Goal: Task Accomplishment & Management: Use online tool/utility

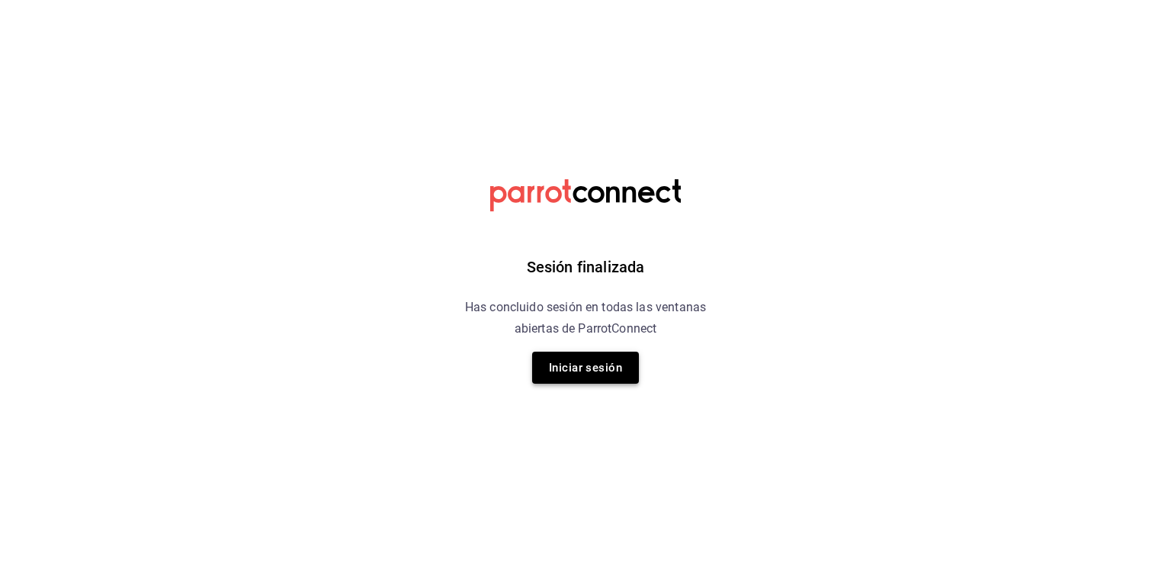
click at [602, 373] on button "Iniciar sesión" at bounding box center [585, 367] width 107 height 32
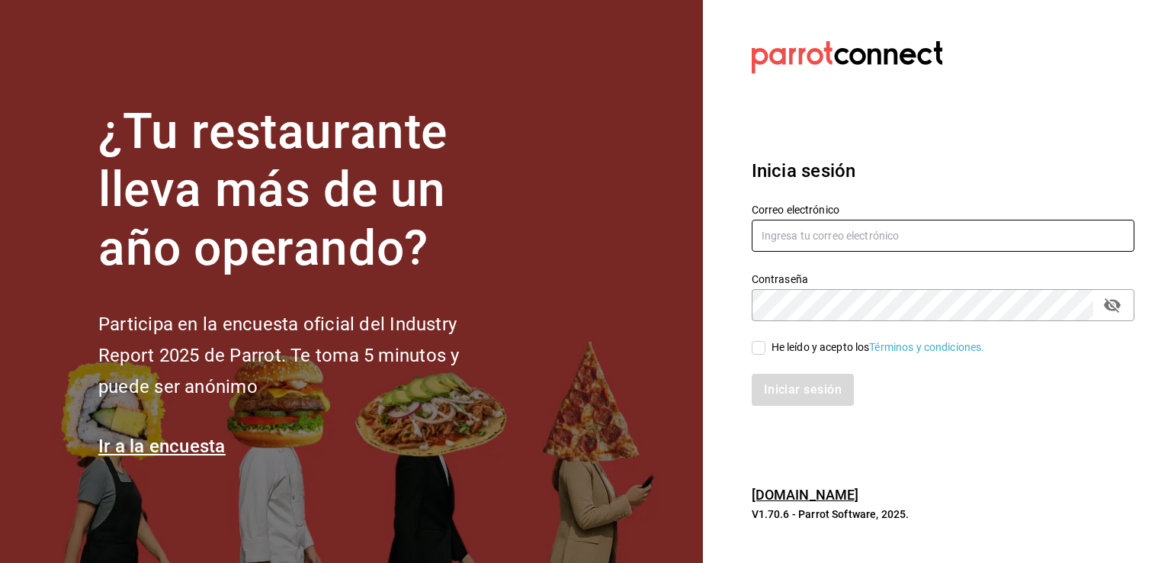
click at [894, 229] on input "text" at bounding box center [943, 236] width 383 height 32
type input "chuyr50@hotmial.com"
click at [762, 350] on input "He leído y acepto los Términos y condiciones." at bounding box center [759, 348] width 14 height 14
checkbox input "true"
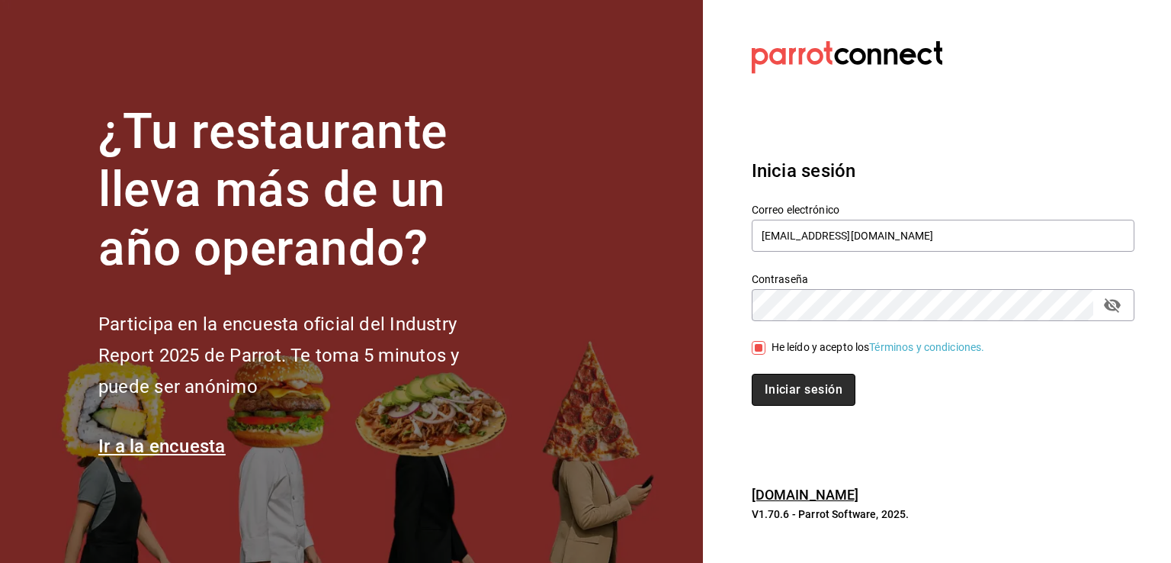
click at [778, 387] on button "Iniciar sesión" at bounding box center [804, 390] width 104 height 32
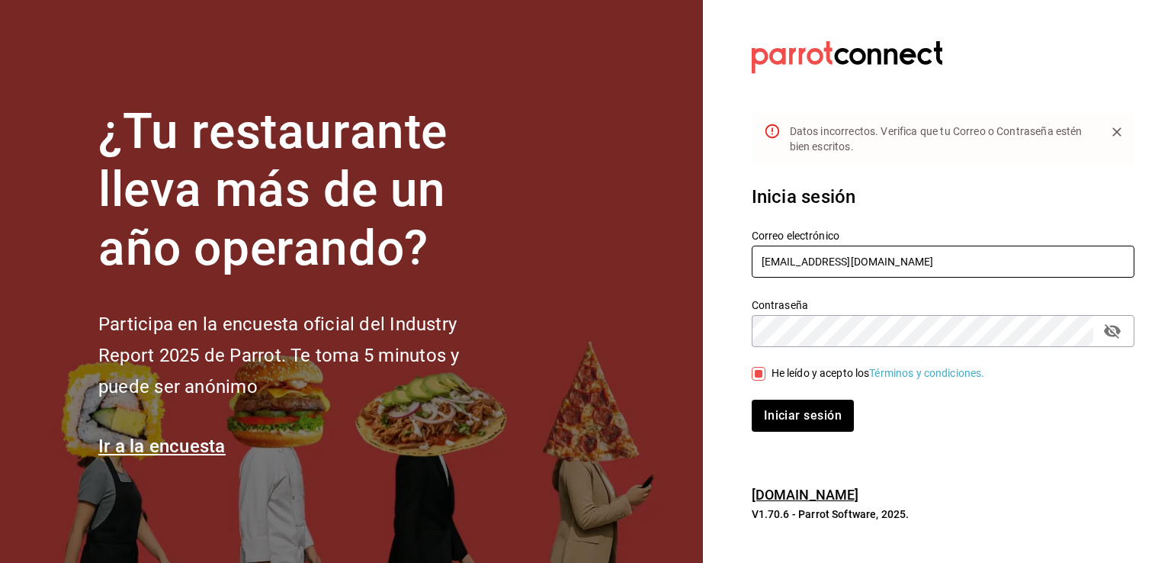
click at [838, 263] on input "chuyr50@hotmial.com" at bounding box center [943, 261] width 383 height 32
type input "[EMAIL_ADDRESS][DOMAIN_NAME]"
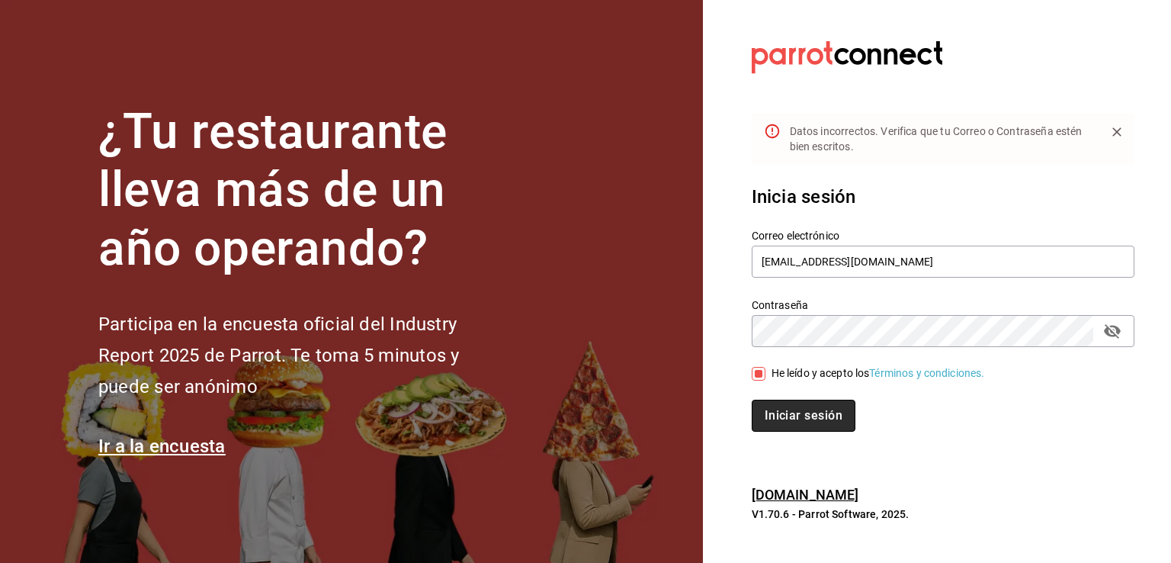
click at [810, 426] on button "Iniciar sesión" at bounding box center [804, 416] width 104 height 32
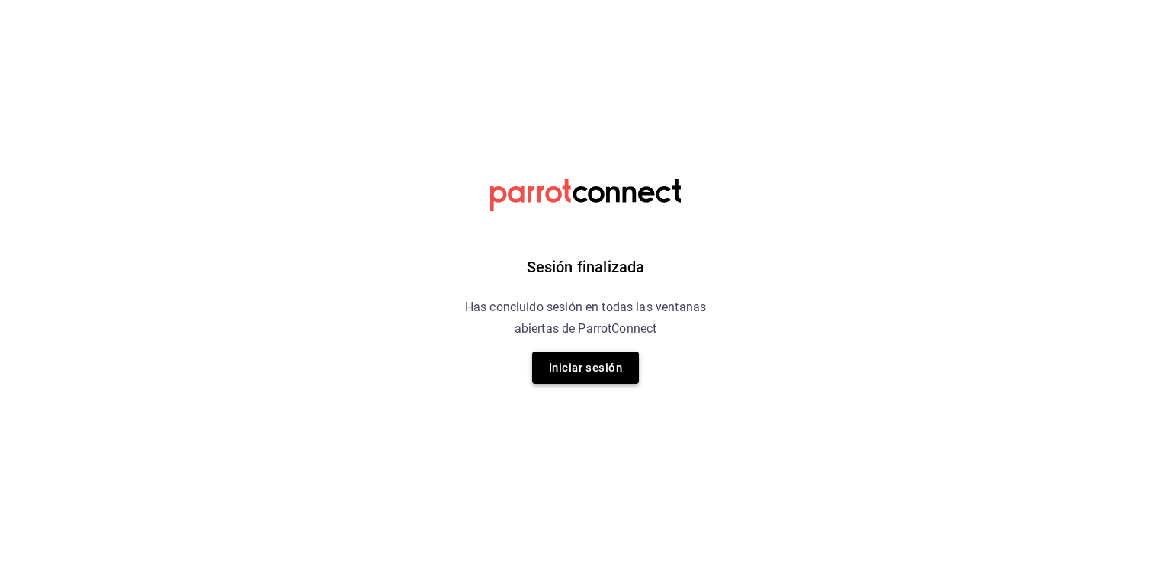
click at [611, 361] on button "Iniciar sesión" at bounding box center [585, 367] width 107 height 32
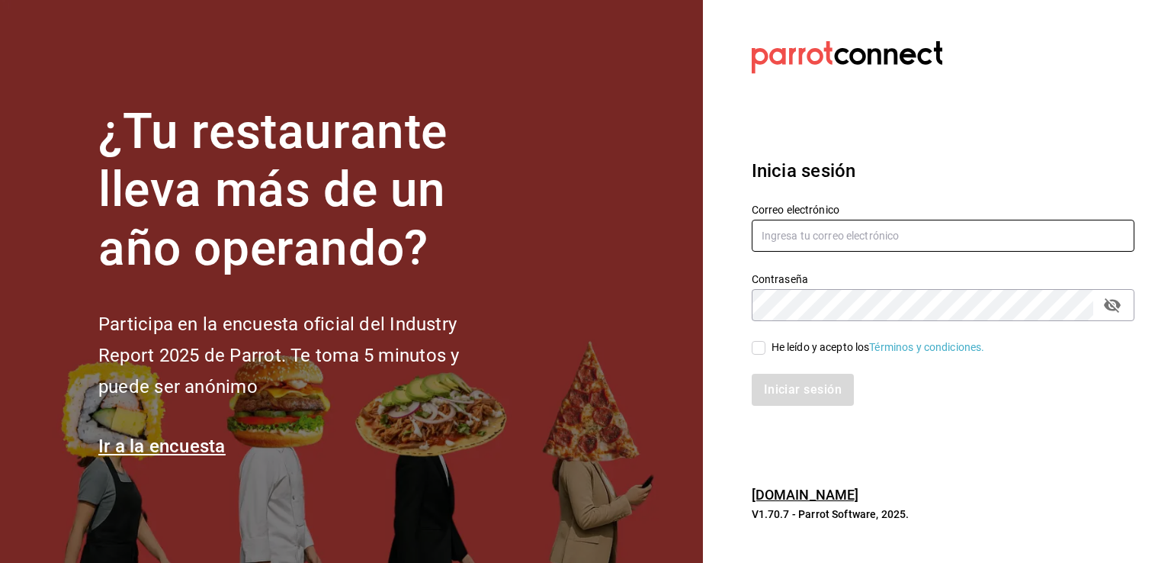
click at [817, 245] on input "text" at bounding box center [943, 236] width 383 height 32
type input "[EMAIL_ADDRESS][DOMAIN_NAME]"
click at [759, 350] on input "He leído y acepto los Términos y condiciones." at bounding box center [759, 348] width 14 height 14
checkbox input "true"
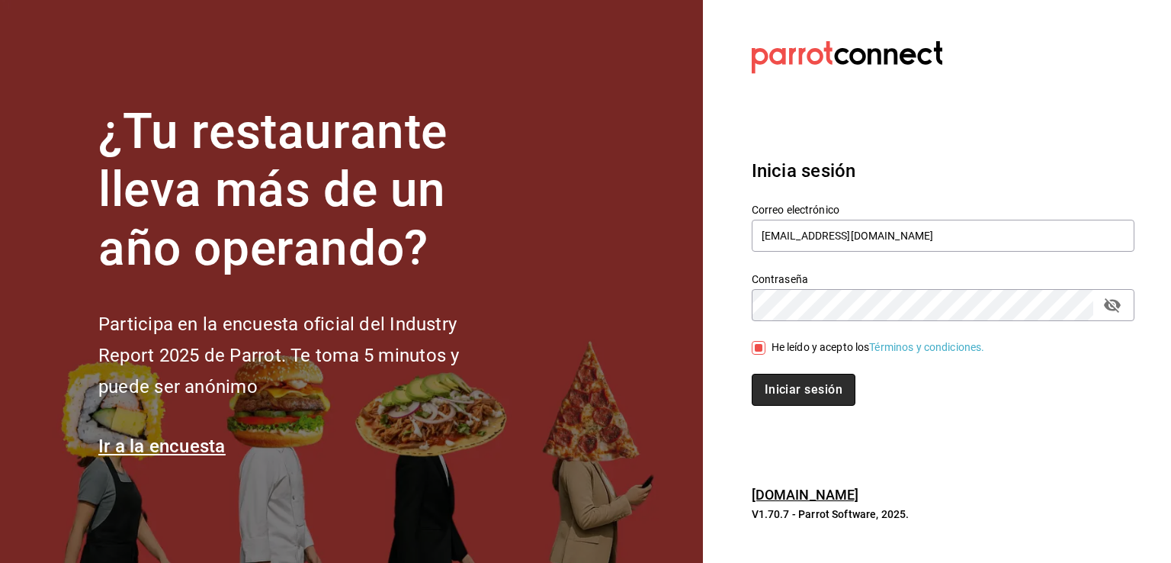
click at [782, 383] on button "Iniciar sesión" at bounding box center [804, 390] width 104 height 32
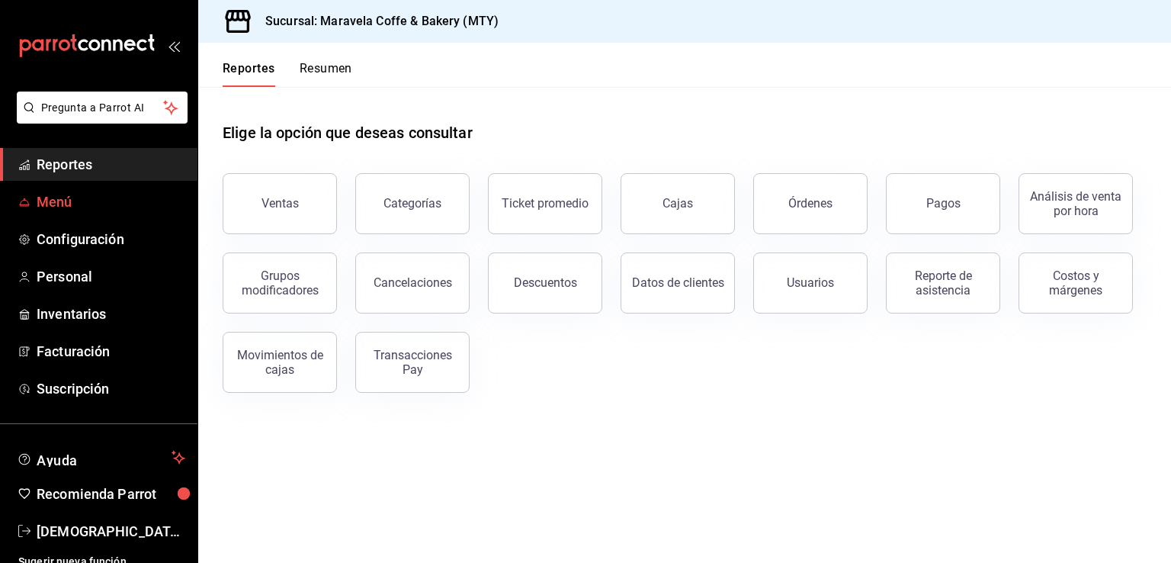
click at [67, 195] on span "Menú" at bounding box center [111, 201] width 149 height 21
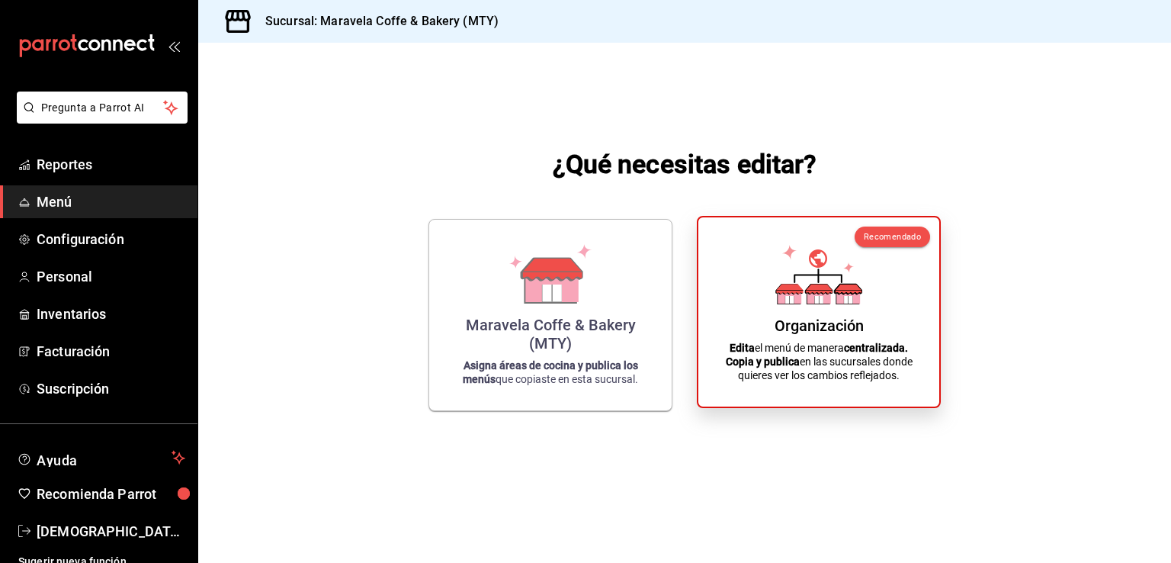
click at [848, 290] on icon at bounding box center [848, 289] width 27 height 10
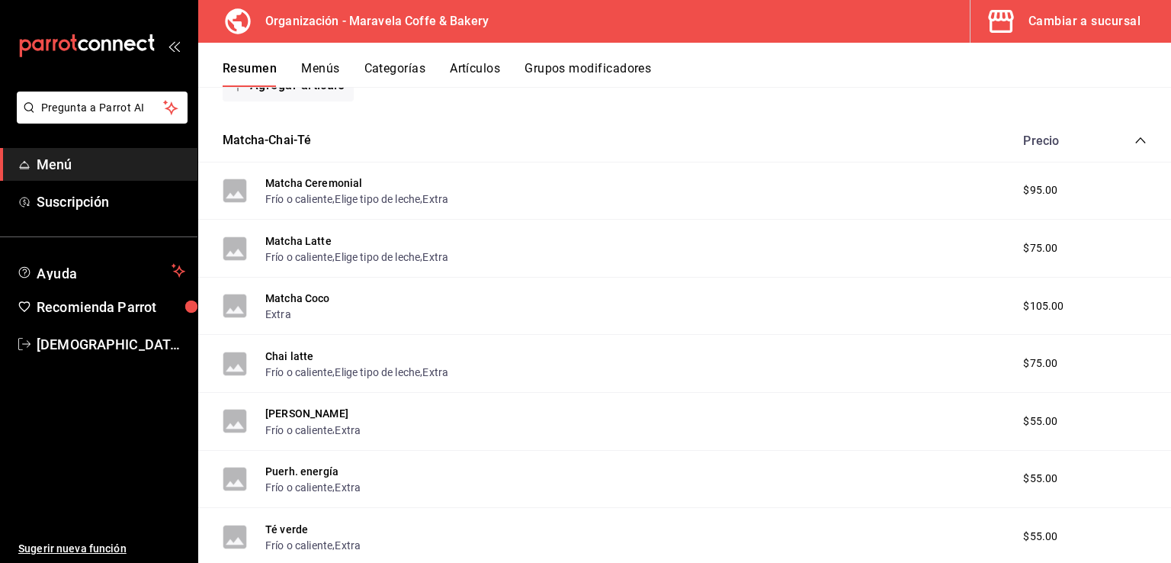
scroll to position [918, 0]
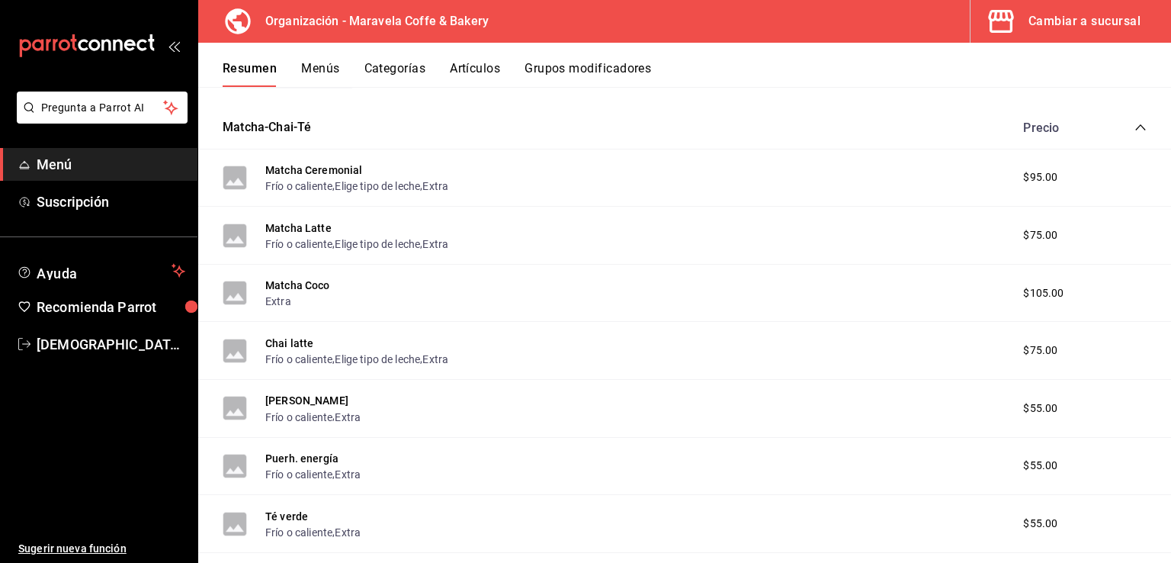
click at [1134, 125] on icon "collapse-category-row" at bounding box center [1140, 127] width 12 height 12
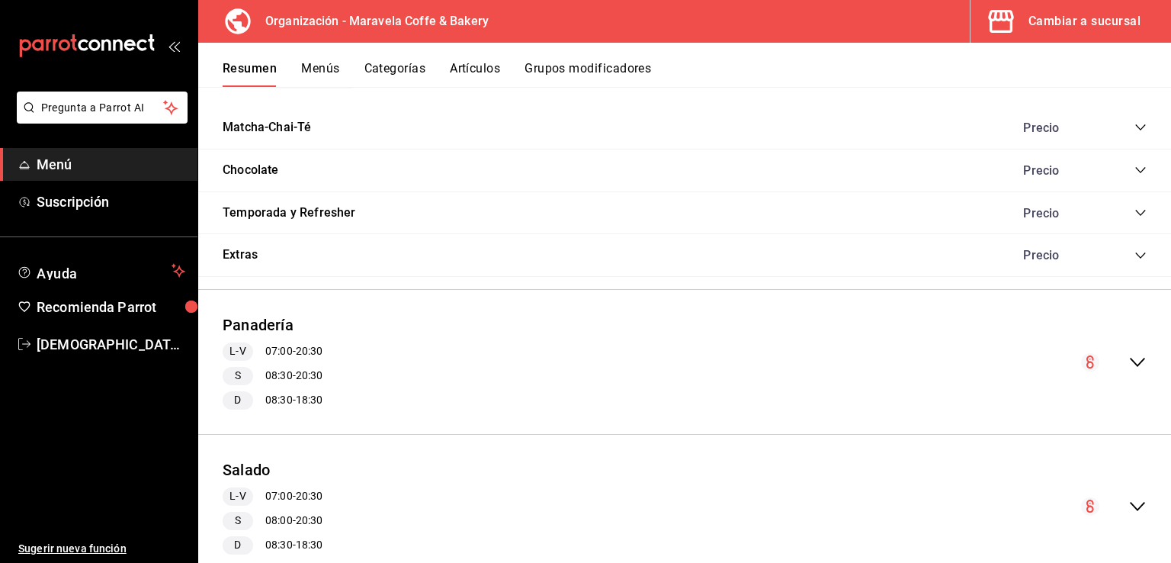
click at [1134, 209] on icon "collapse-category-row" at bounding box center [1140, 213] width 12 height 12
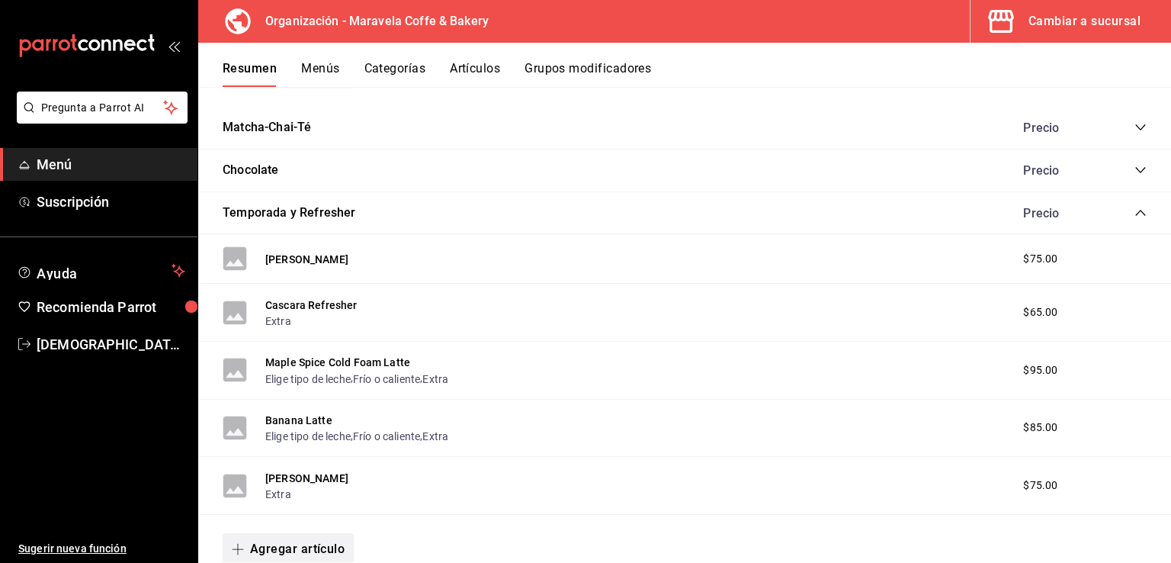
click at [292, 544] on button "Agregar artículo" at bounding box center [288, 549] width 131 height 32
click at [311, 525] on li "Artículo nuevo" at bounding box center [283, 525] width 120 height 37
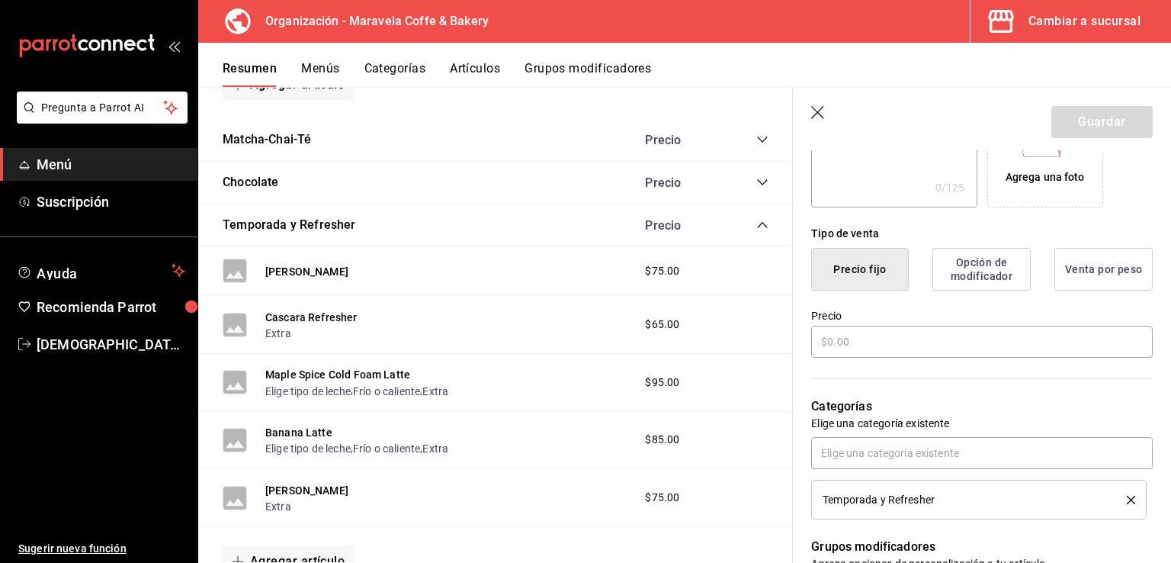
scroll to position [305, 0]
type input "Pumpkin Spice Latte"
click at [962, 341] on input "text" at bounding box center [982, 338] width 342 height 32
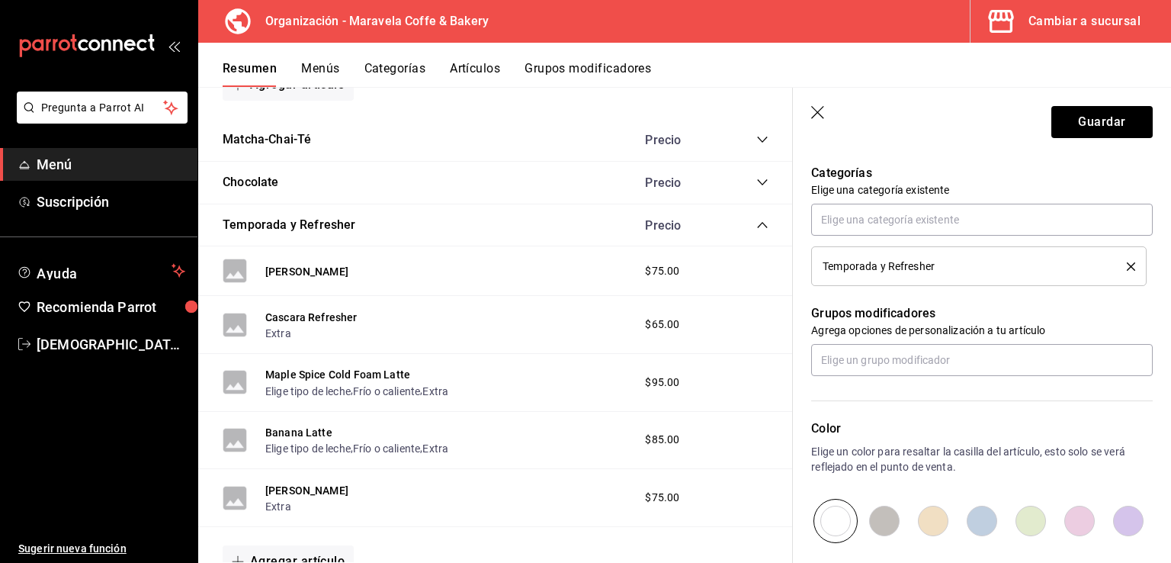
scroll to position [546, 0]
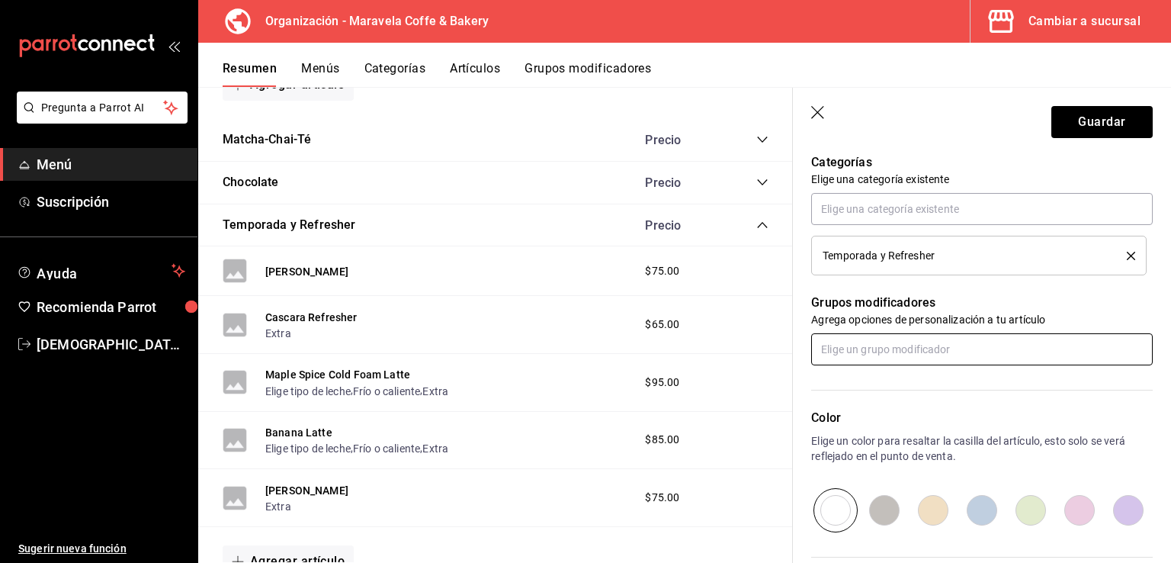
type input "$80.00"
click at [955, 351] on input "text" at bounding box center [982, 349] width 342 height 32
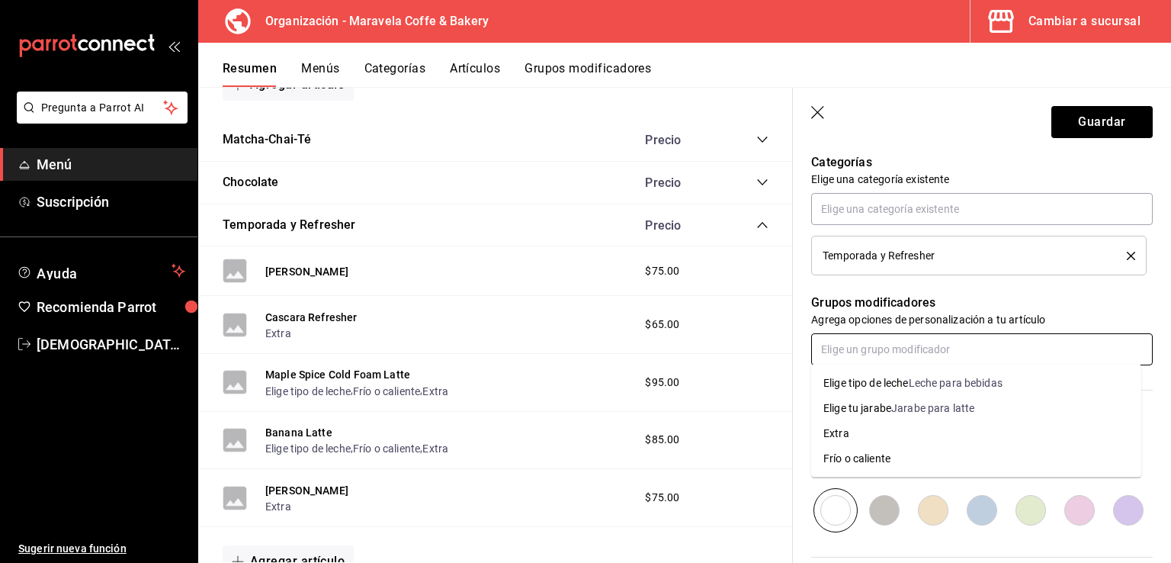
click at [887, 388] on div "Elige tipo de leche" at bounding box center [865, 383] width 85 height 16
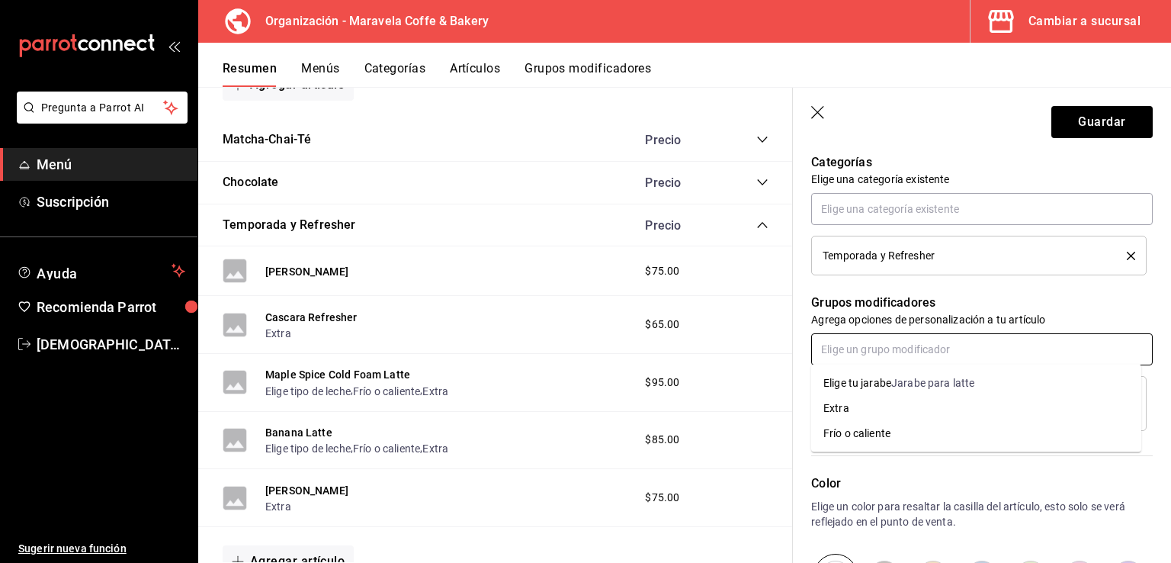
click at [882, 351] on input "text" at bounding box center [982, 349] width 342 height 32
click at [863, 428] on div "Frío o caliente" at bounding box center [856, 433] width 67 height 16
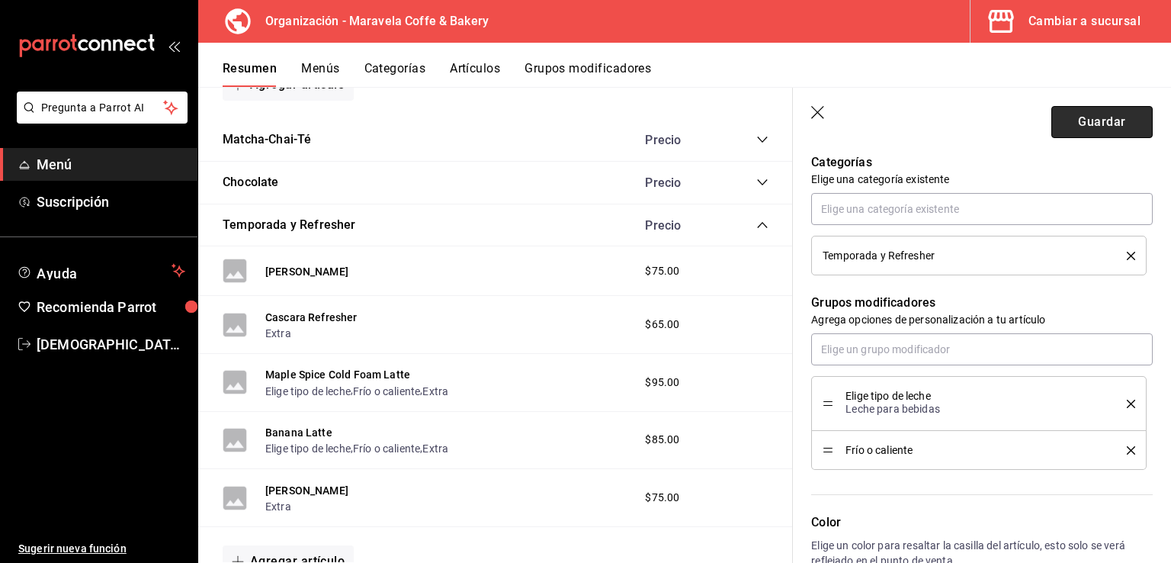
click at [1069, 125] on button "Guardar" at bounding box center [1101, 122] width 101 height 32
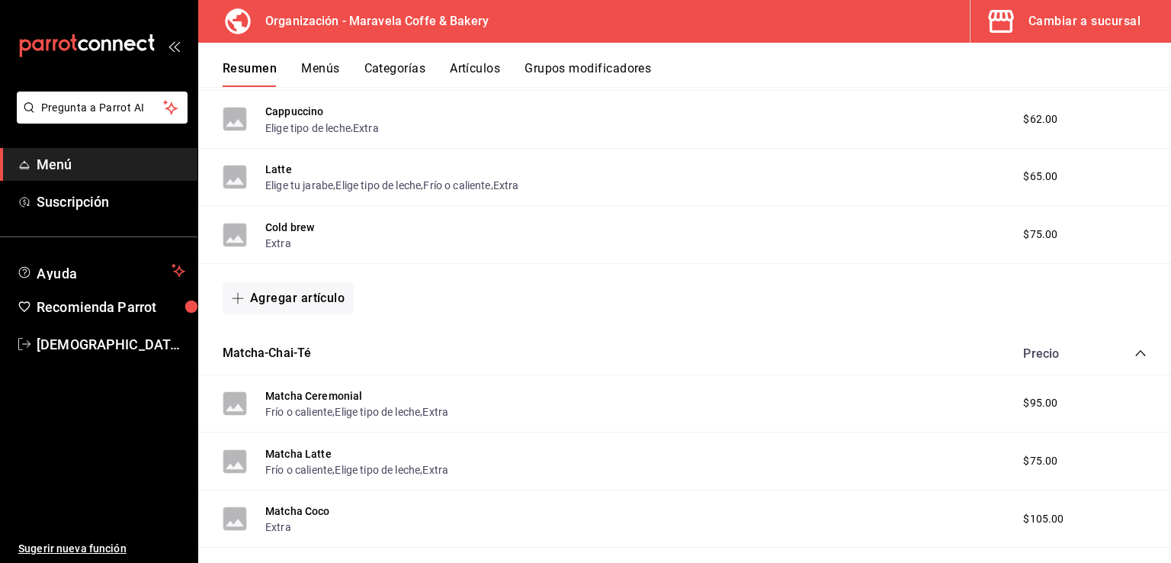
scroll to position [694, 0]
click at [290, 351] on button "Matcha-Chai-Té" at bounding box center [267, 352] width 88 height 18
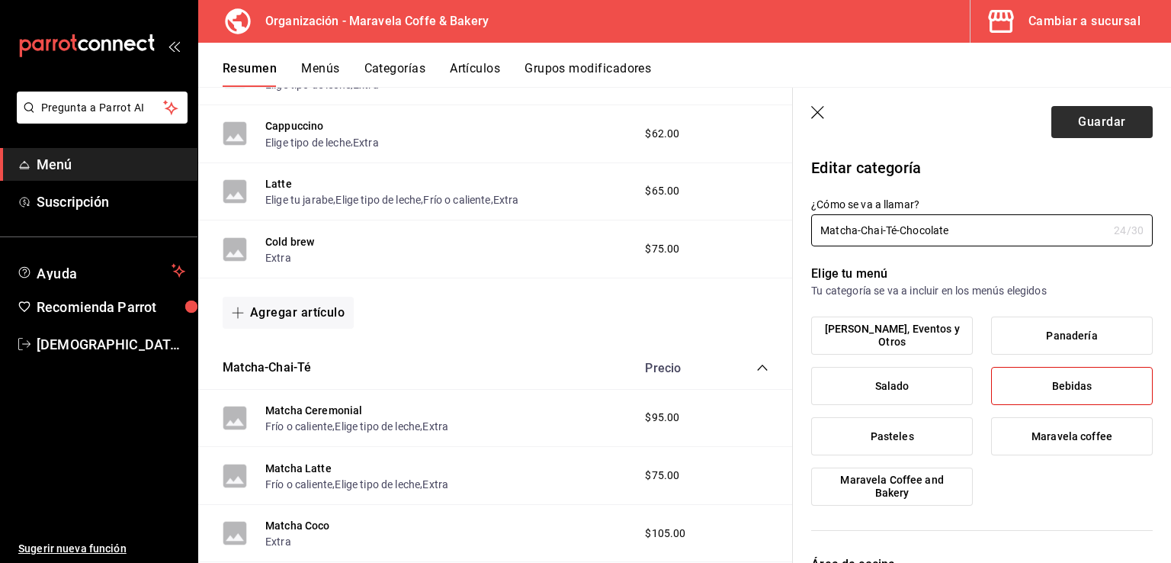
type input "Matcha-Chai-Té-Chocolate"
click at [1106, 117] on button "Guardar" at bounding box center [1101, 122] width 101 height 32
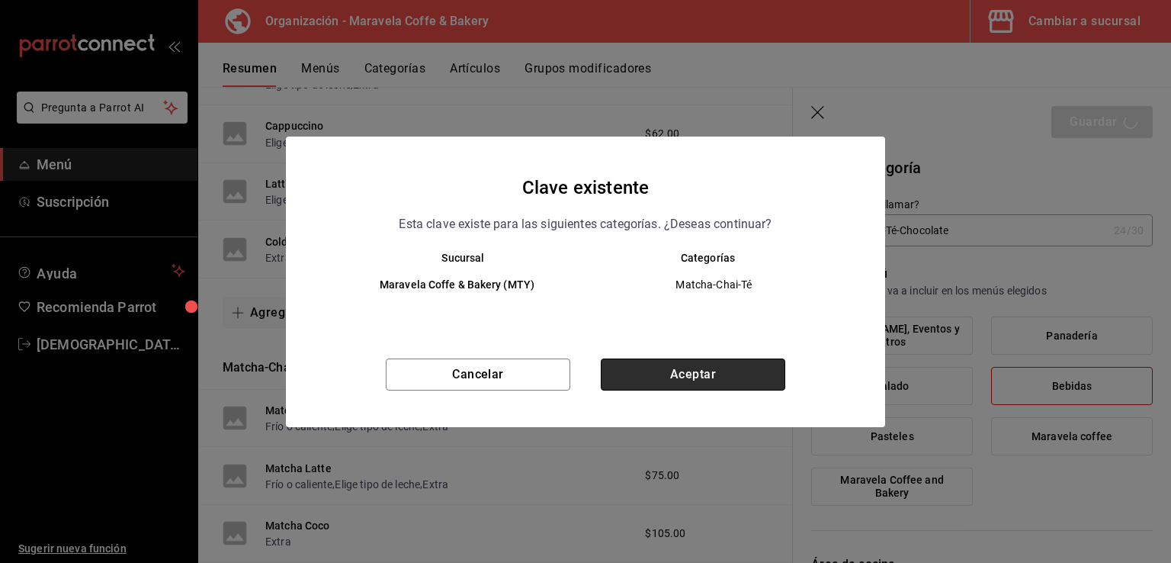
click at [689, 382] on button "Aceptar" at bounding box center [693, 374] width 185 height 32
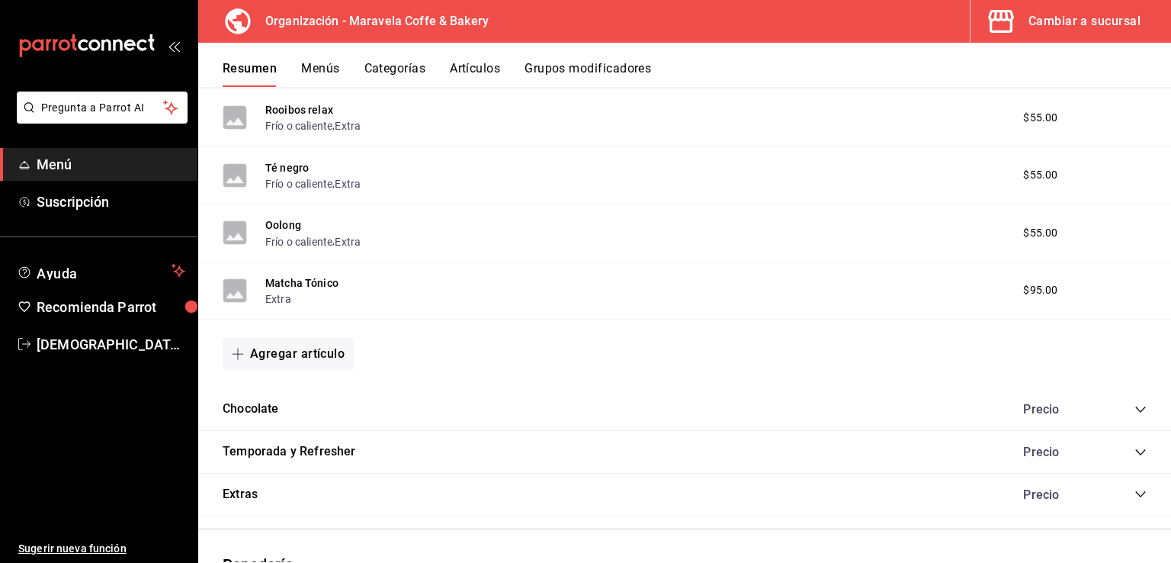
scroll to position [1385, 0]
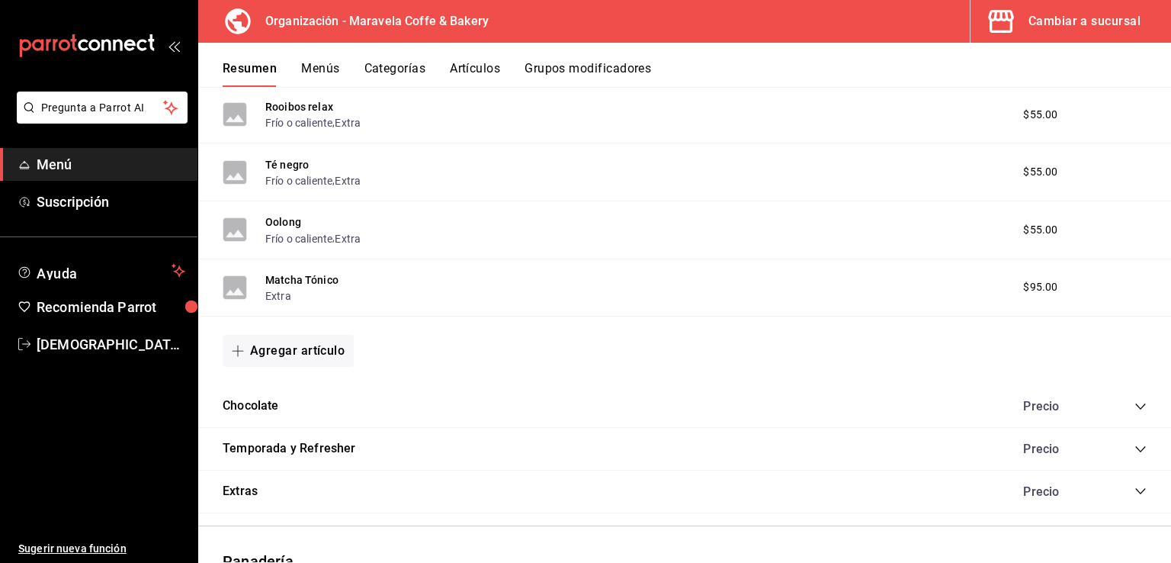
click at [1134, 406] on icon "collapse-category-row" at bounding box center [1140, 406] width 12 height 12
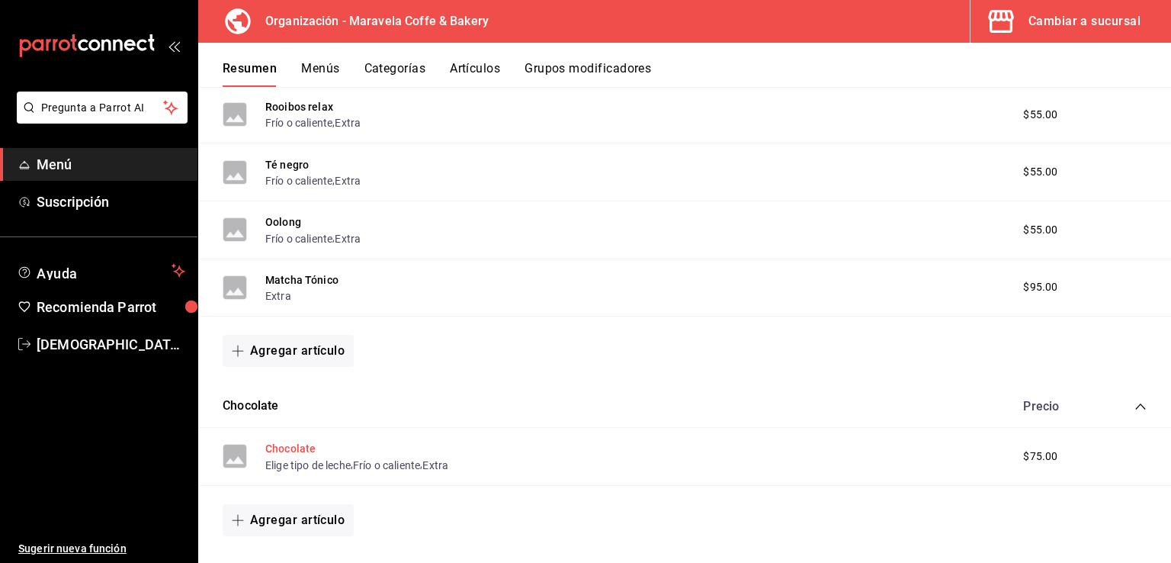
click at [312, 449] on button "Chocolate" at bounding box center [290, 448] width 50 height 15
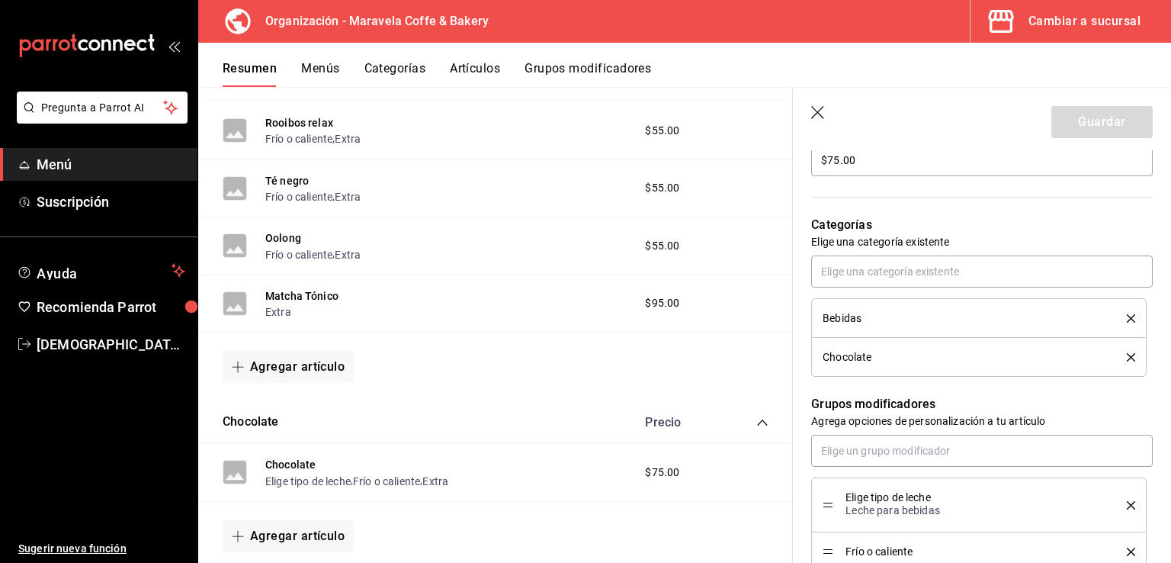
scroll to position [487, 0]
click at [1127, 351] on icon "delete" at bounding box center [1131, 353] width 8 height 8
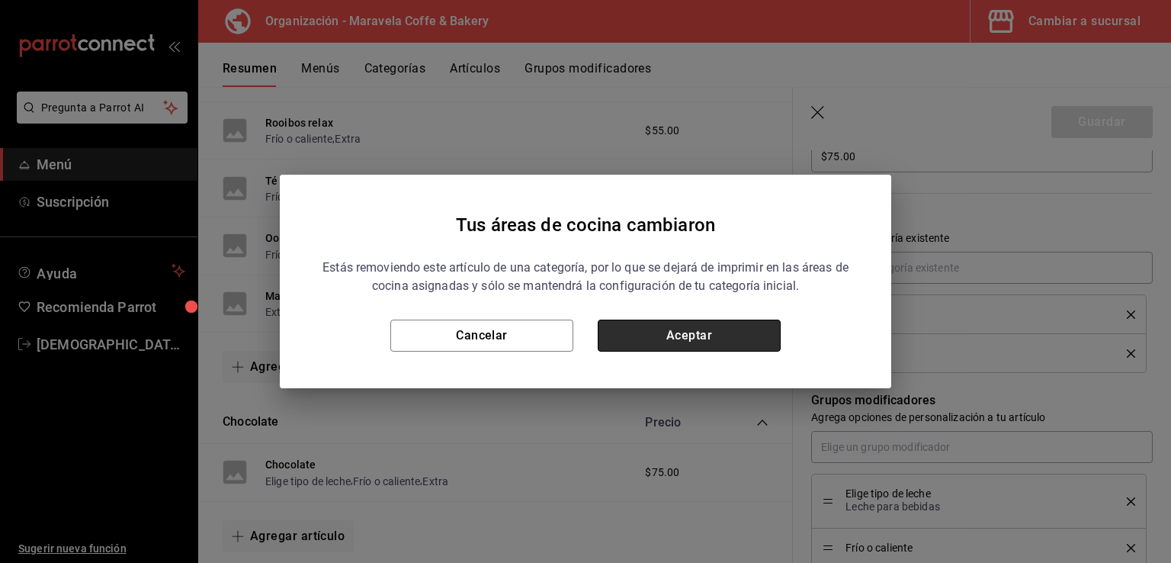
click at [701, 339] on button "Aceptar" at bounding box center [689, 335] width 183 height 32
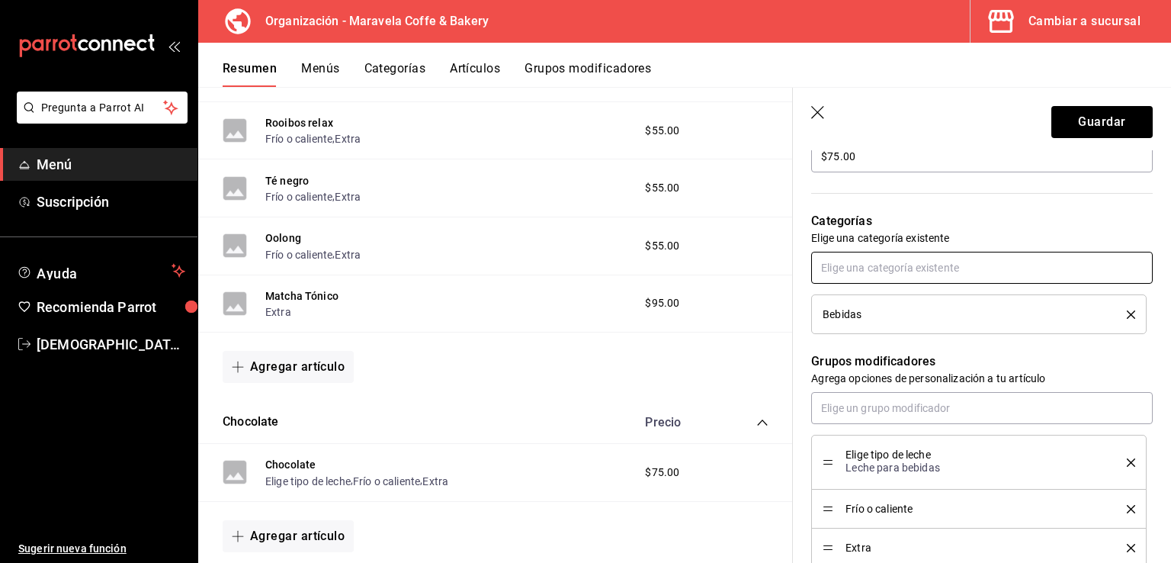
click at [867, 272] on input "text" at bounding box center [982, 268] width 342 height 32
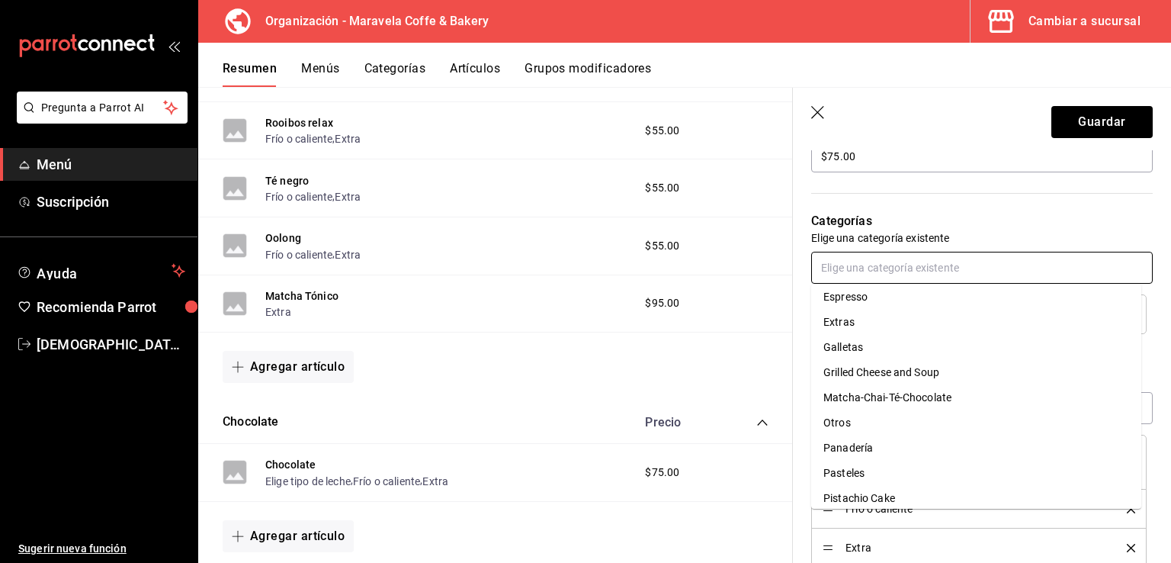
scroll to position [297, 0]
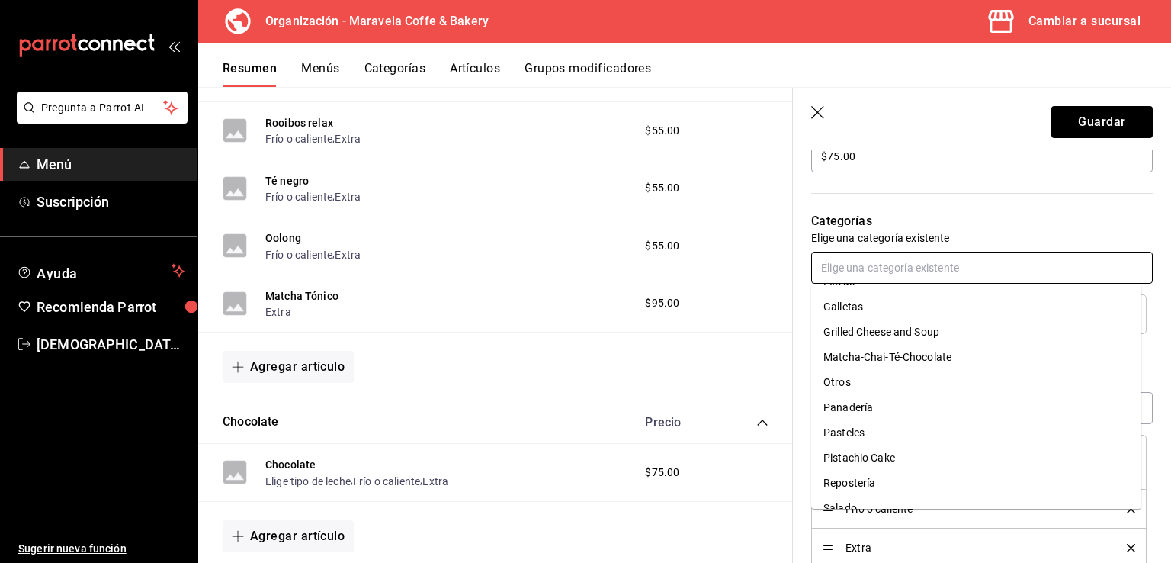
click at [984, 351] on li "Matcha-Chai-Té-Chocolate" at bounding box center [976, 357] width 330 height 25
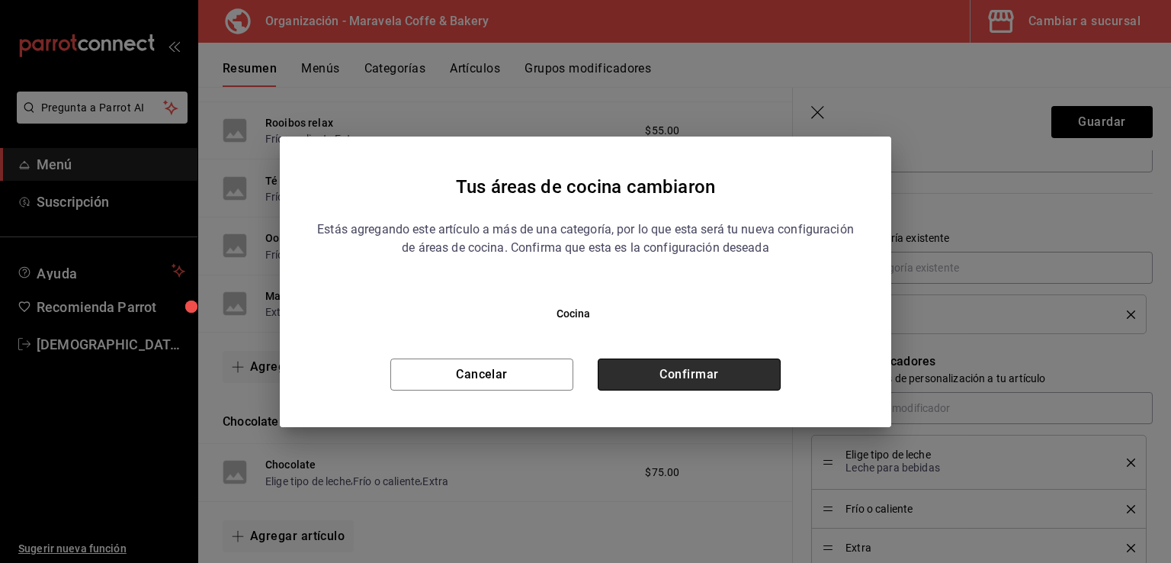
click at [727, 376] on button "Confirmar" at bounding box center [689, 374] width 183 height 32
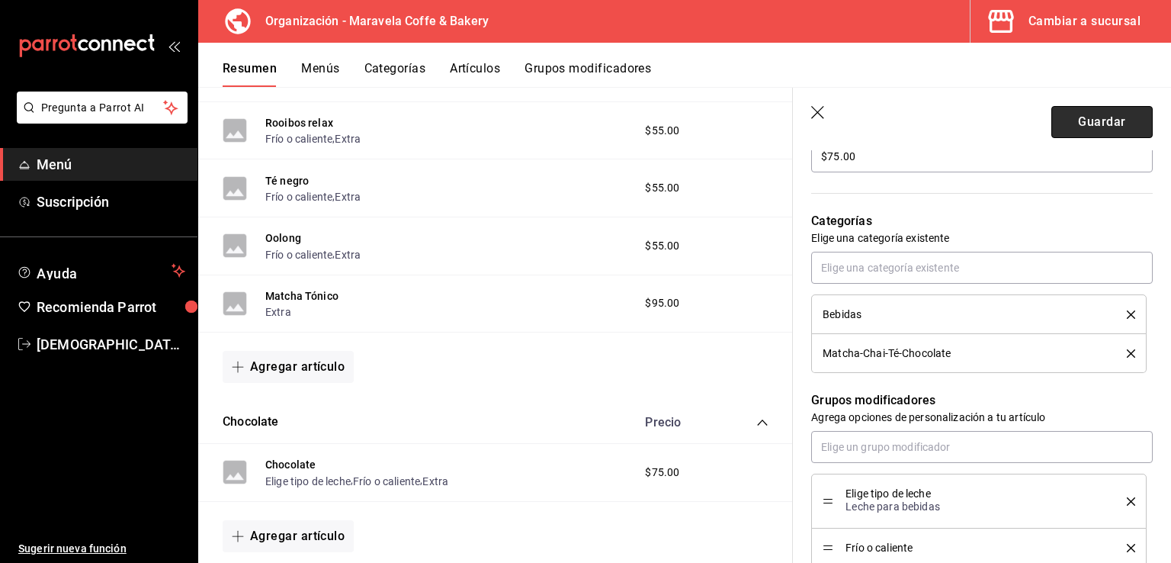
click at [1069, 133] on button "Guardar" at bounding box center [1101, 122] width 101 height 32
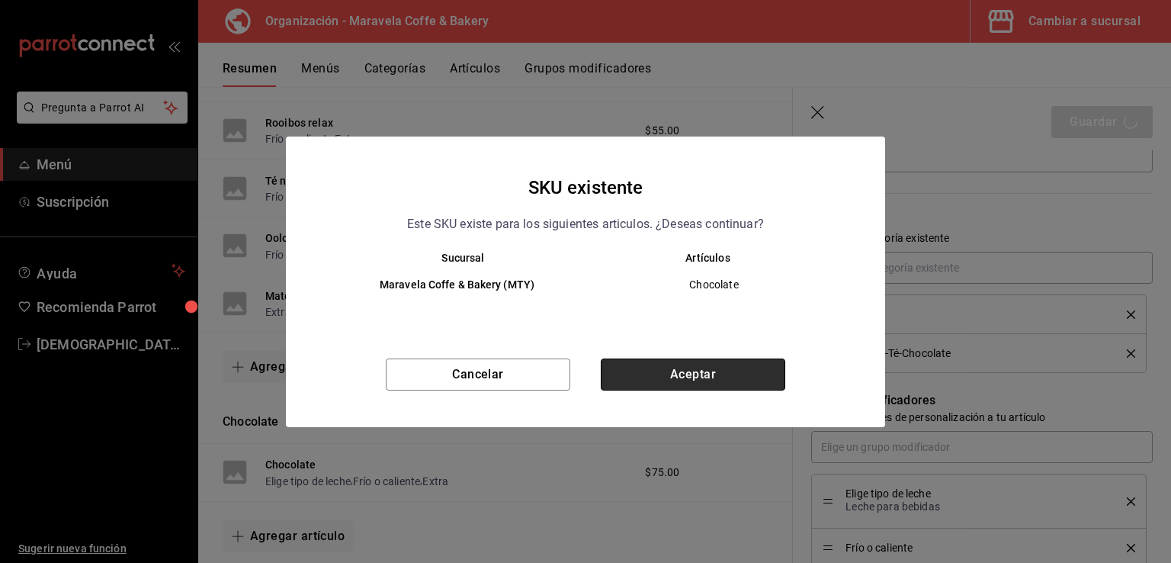
click at [662, 371] on button "Aceptar" at bounding box center [693, 374] width 185 height 32
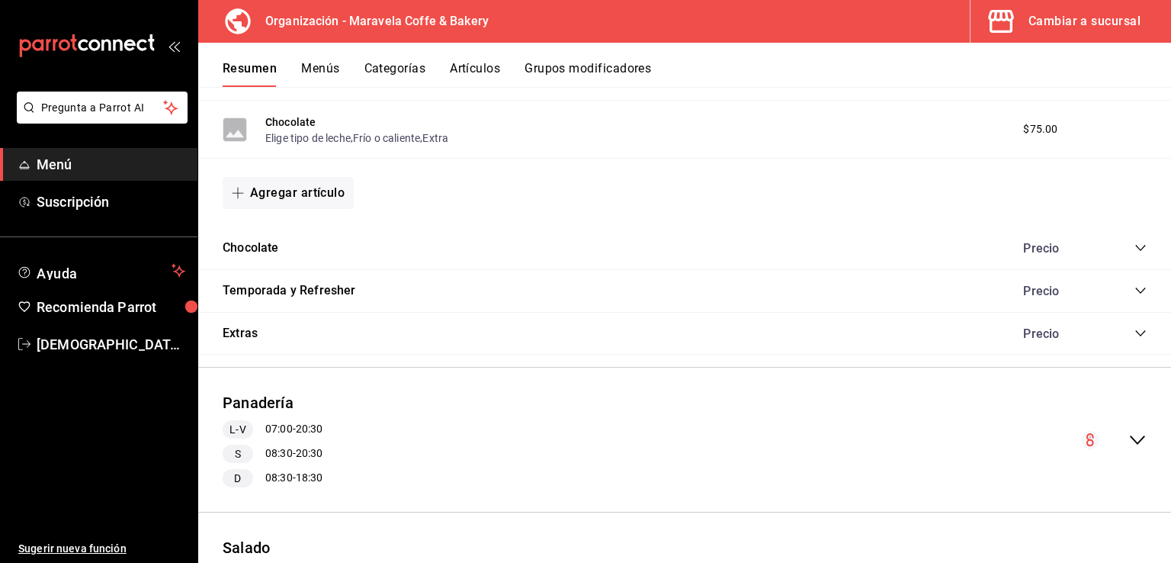
scroll to position [1592, 0]
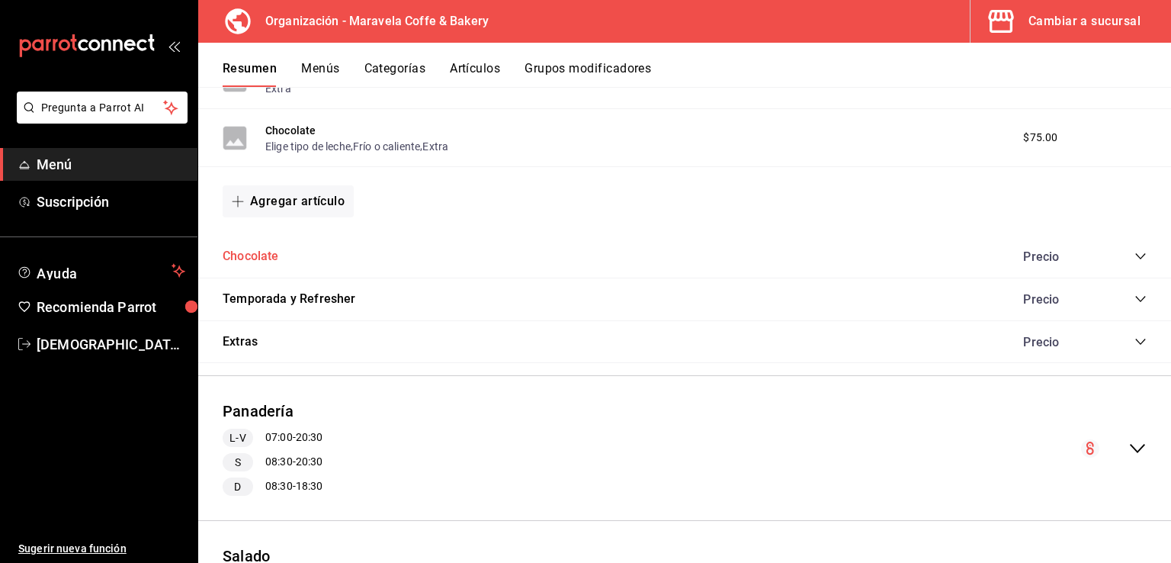
click at [265, 253] on button "Chocolate" at bounding box center [251, 257] width 56 height 18
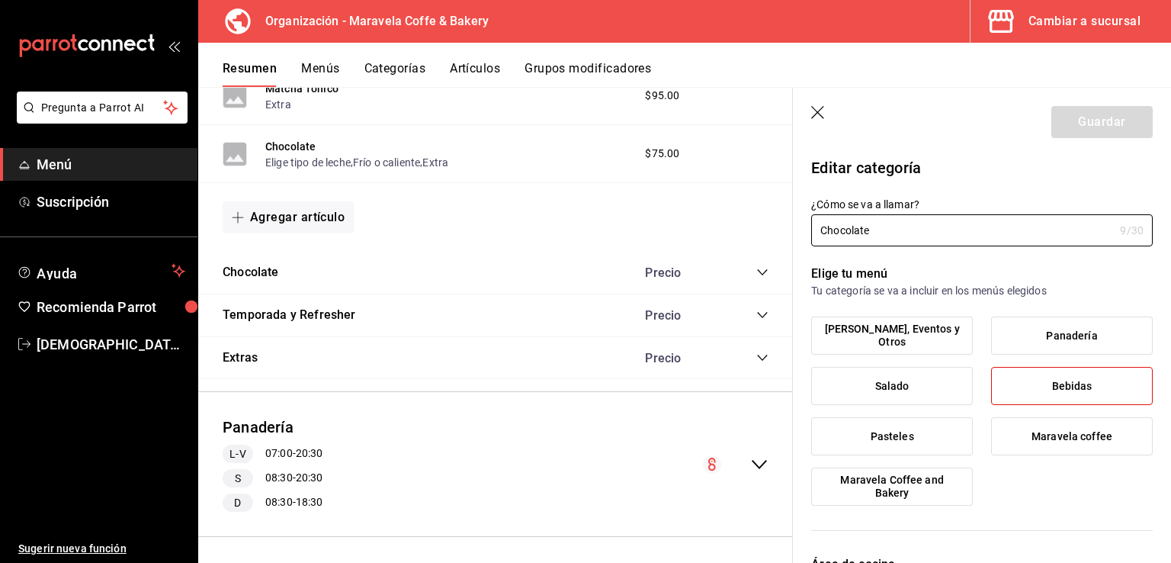
click at [814, 115] on icon "button" at bounding box center [817, 112] width 13 height 13
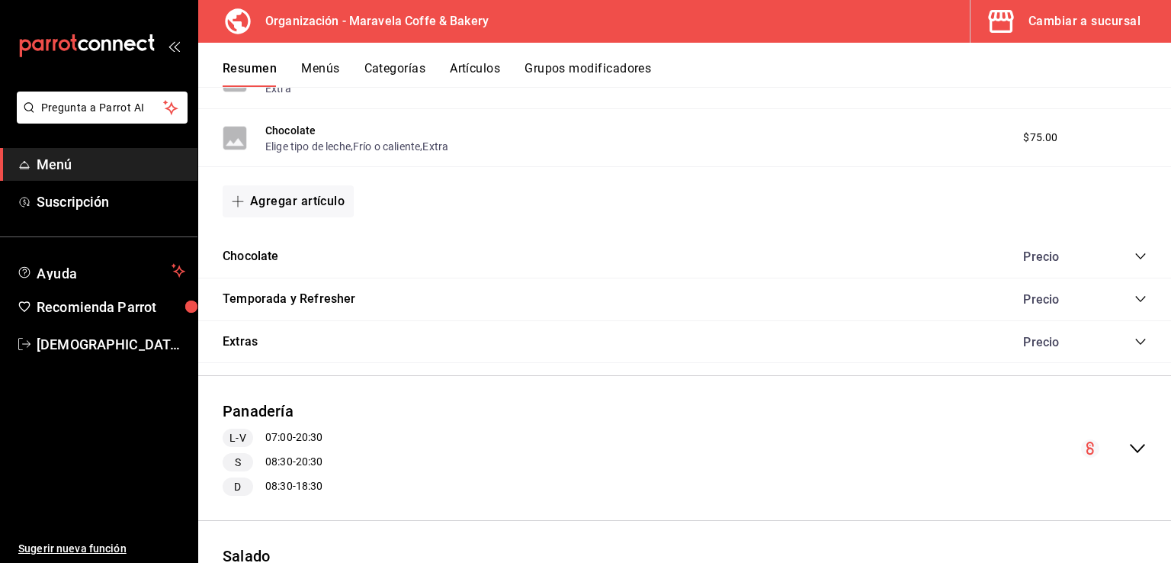
click at [1134, 257] on icon "collapse-category-row" at bounding box center [1140, 256] width 12 height 12
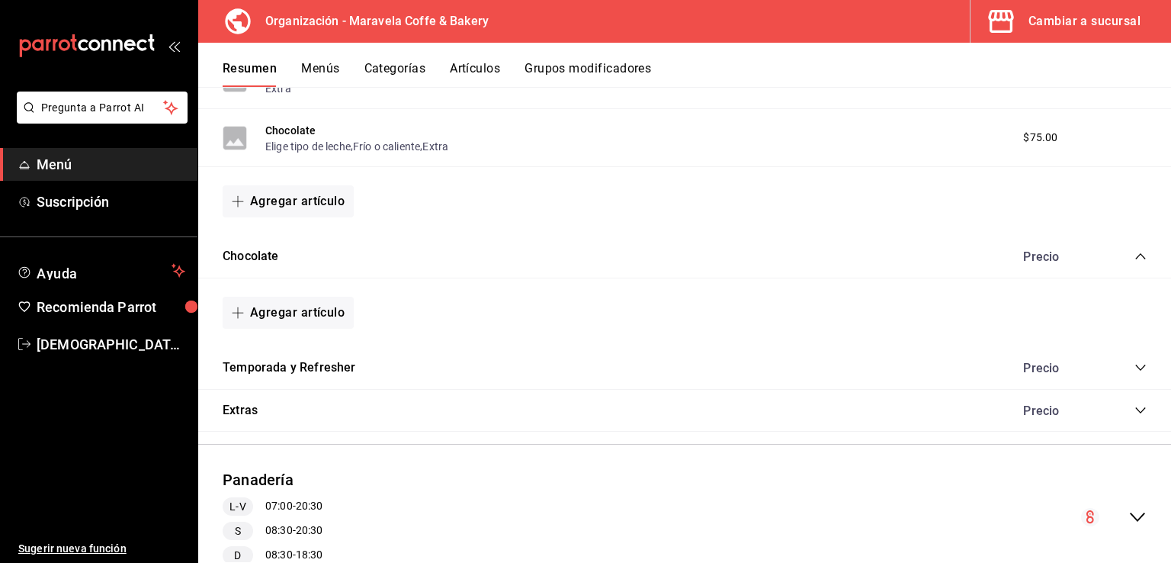
click at [1135, 257] on icon "collapse-category-row" at bounding box center [1140, 256] width 10 height 6
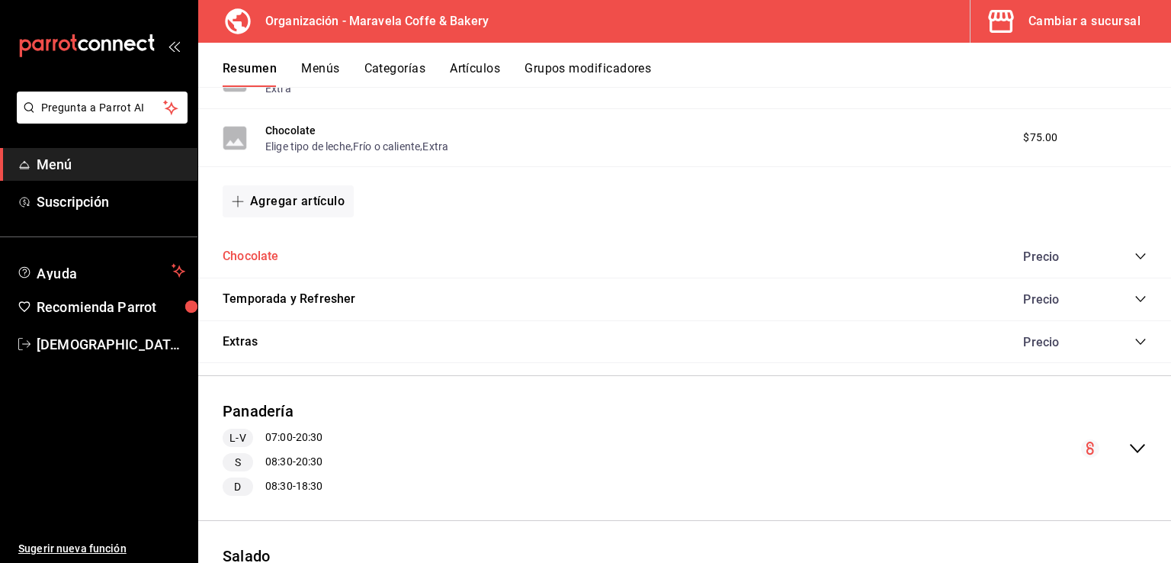
click at [241, 255] on button "Chocolate" at bounding box center [251, 257] width 56 height 18
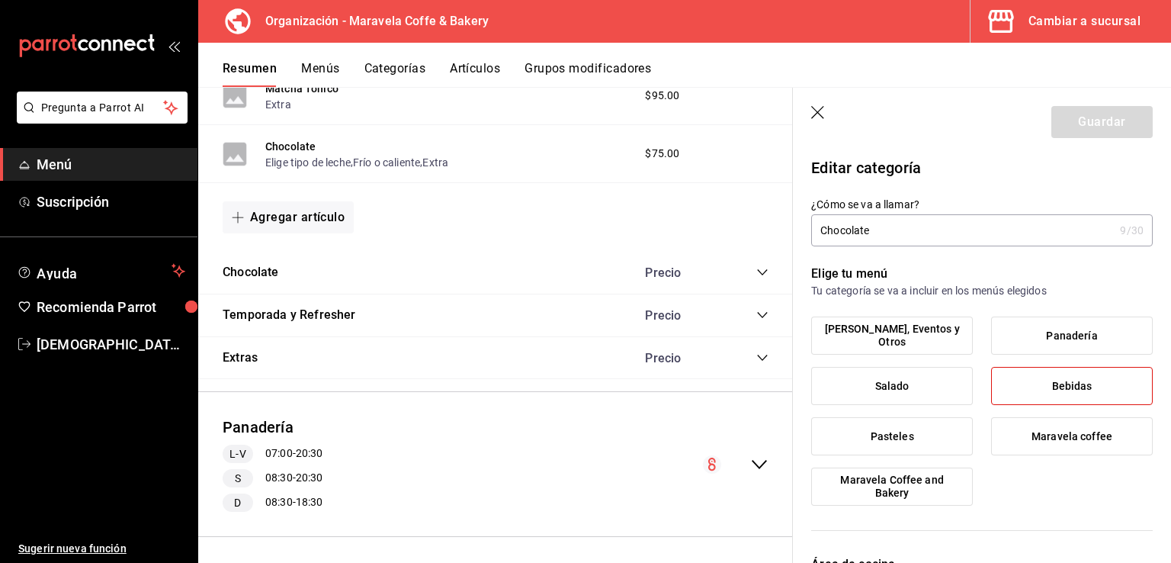
click at [820, 107] on icon "button" at bounding box center [818, 113] width 15 height 15
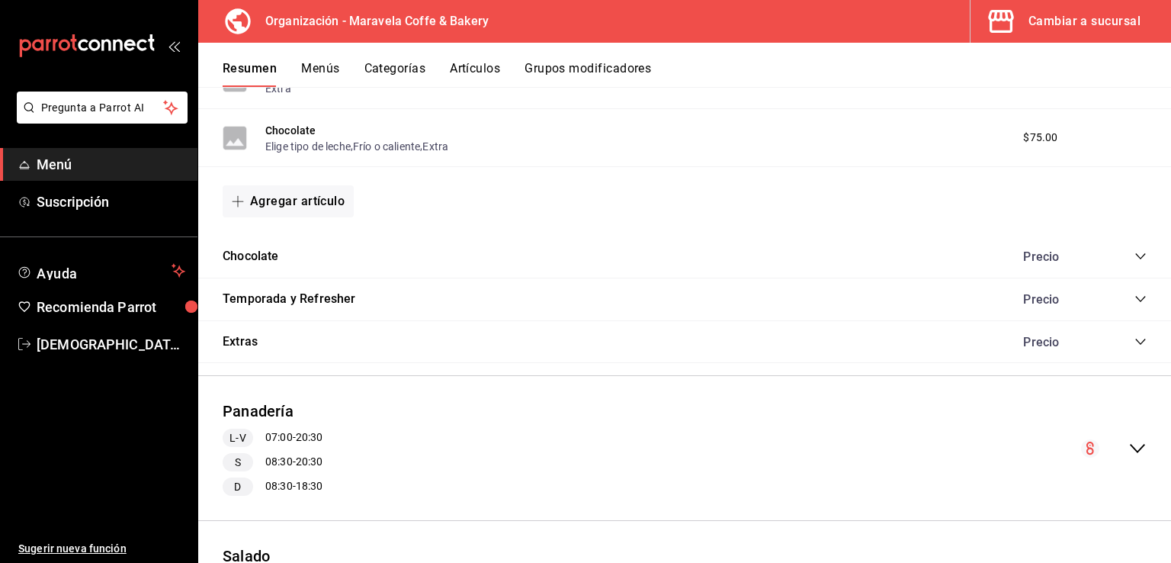
click at [326, 69] on button "Menús" at bounding box center [320, 74] width 38 height 26
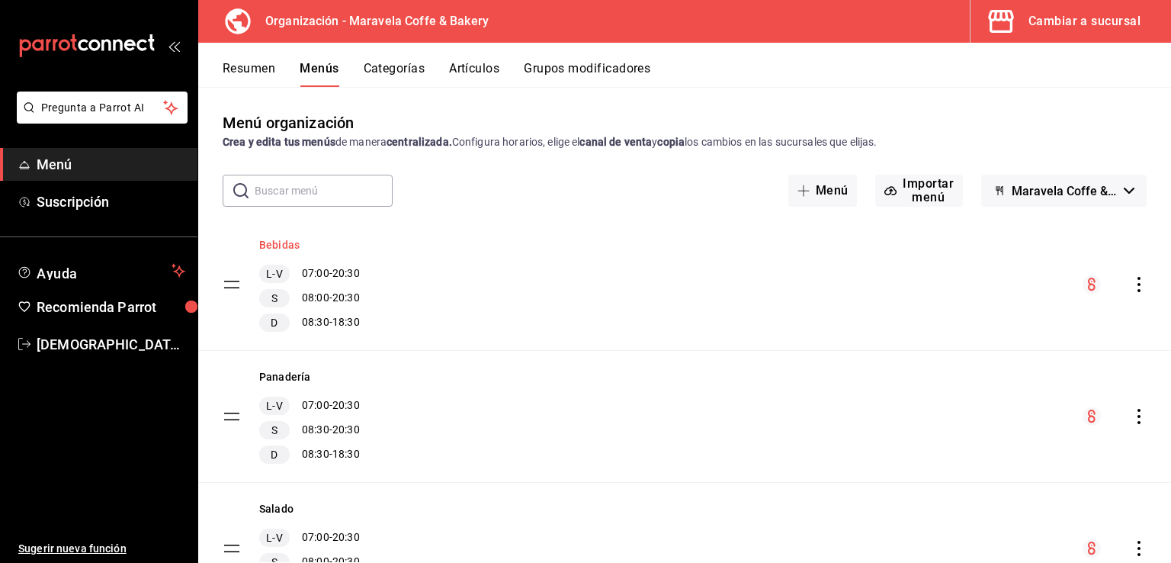
click at [284, 246] on button "Bebidas" at bounding box center [279, 244] width 40 height 15
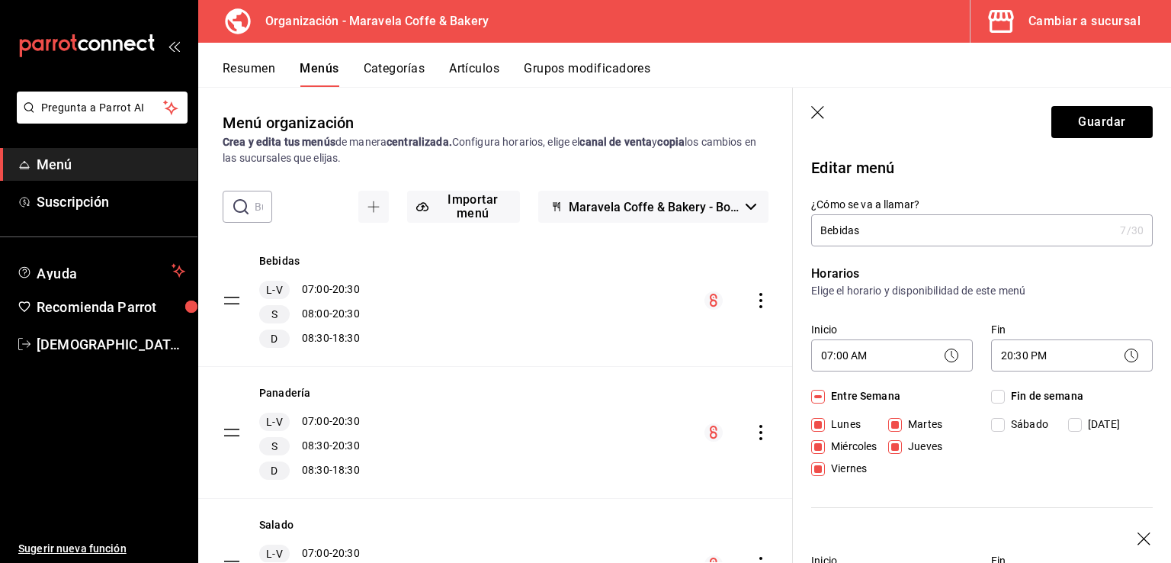
click at [400, 66] on button "Categorías" at bounding box center [395, 74] width 62 height 26
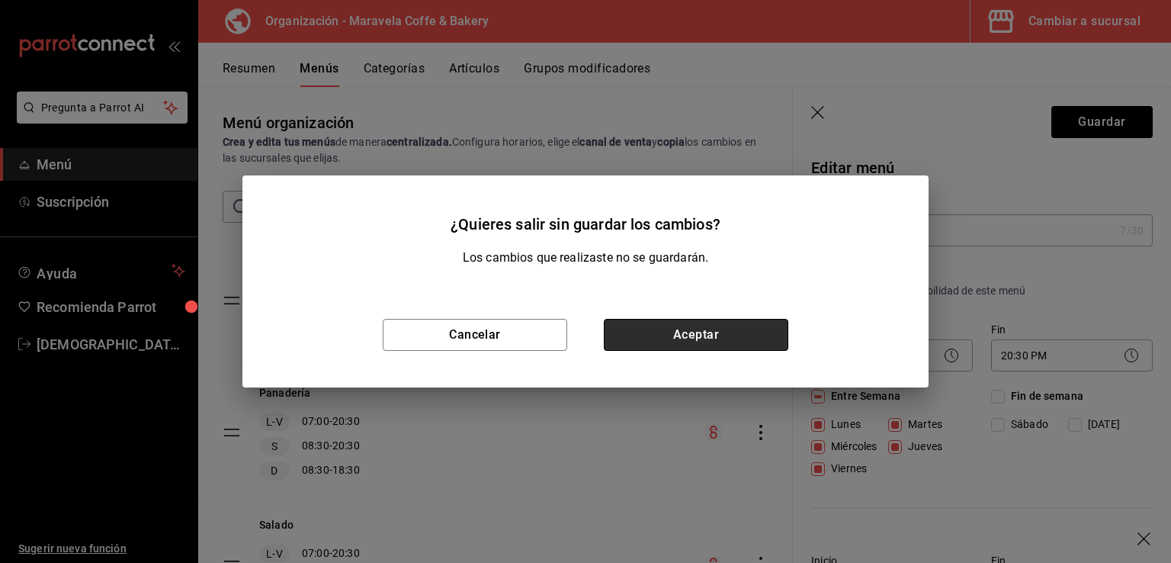
click at [685, 347] on button "Aceptar" at bounding box center [696, 335] width 185 height 32
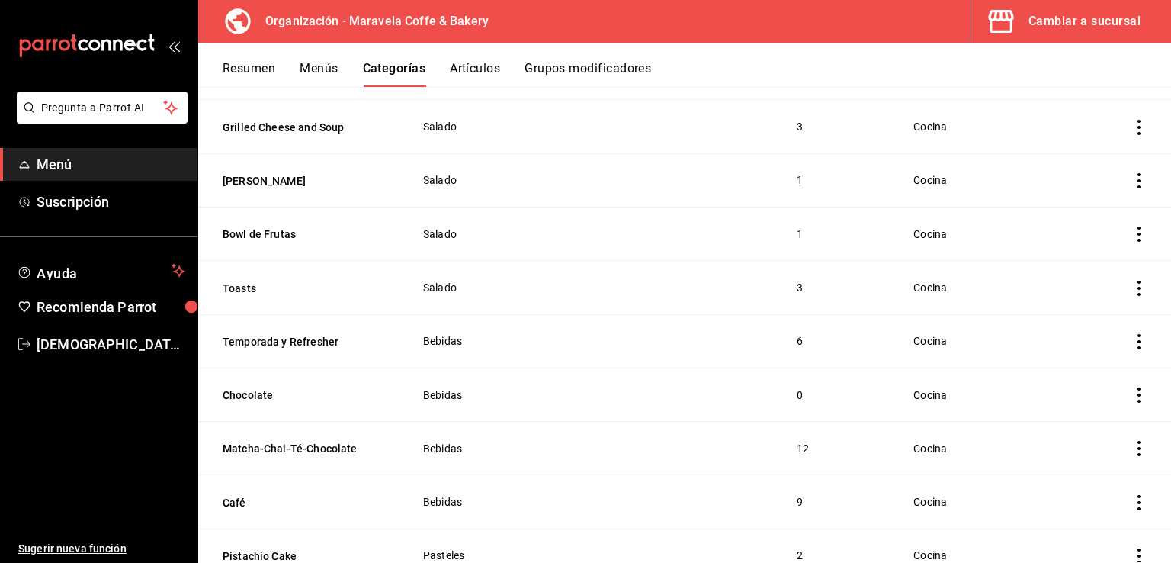
scroll to position [673, 0]
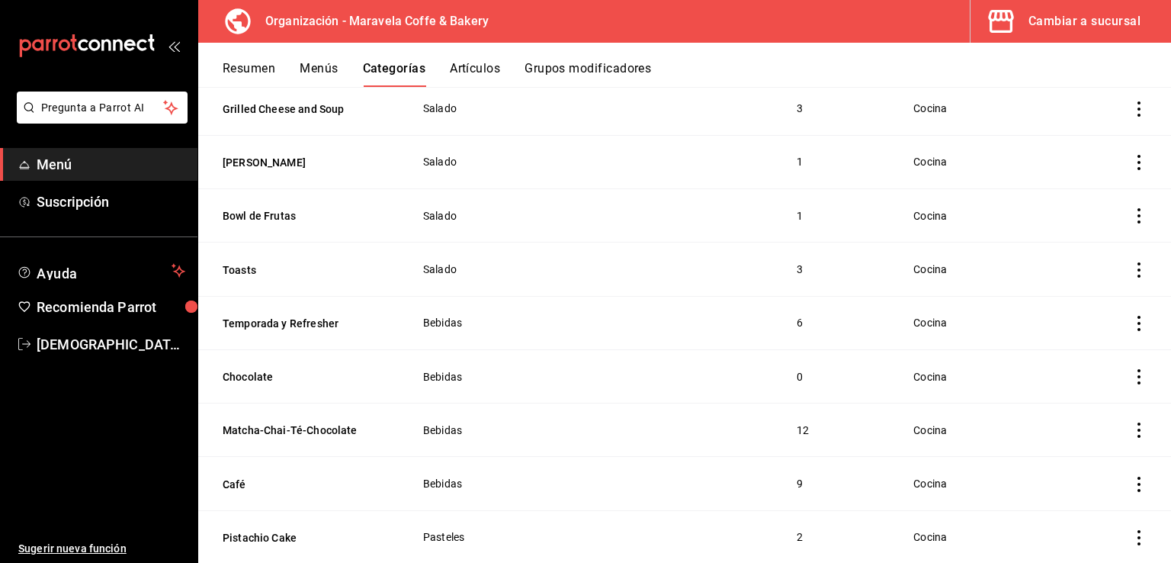
click at [1131, 371] on icon "actions" at bounding box center [1138, 376] width 15 height 15
click at [1073, 477] on span "Eliminar" at bounding box center [1081, 475] width 39 height 12
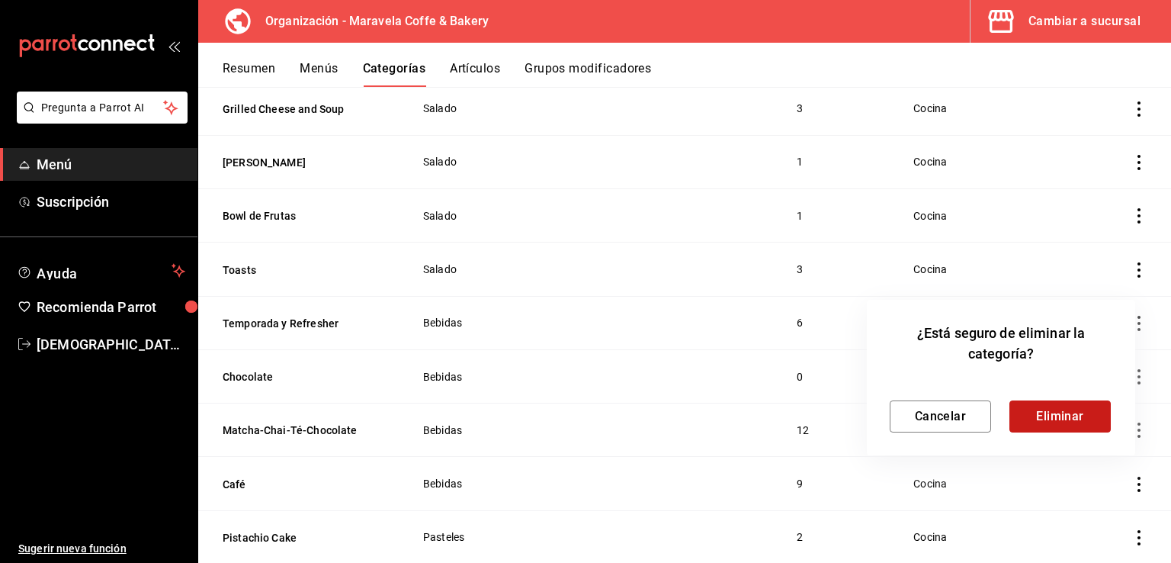
click at [1058, 403] on button "Eliminar" at bounding box center [1059, 416] width 101 height 32
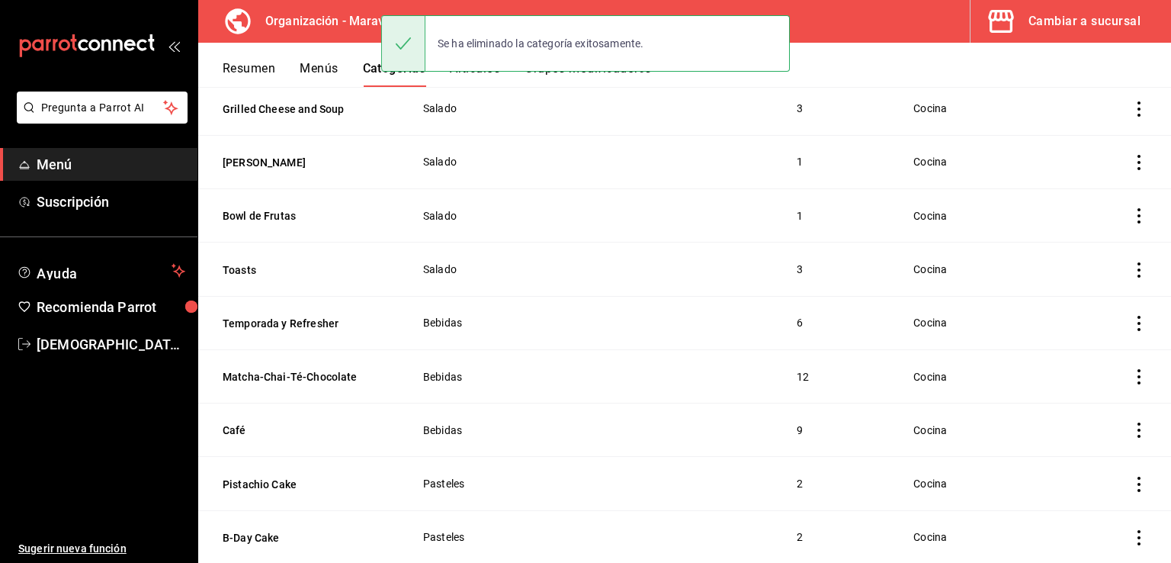
click at [250, 57] on div "Resumen Menús Categorías Artículos Grupos modificadores" at bounding box center [684, 65] width 973 height 44
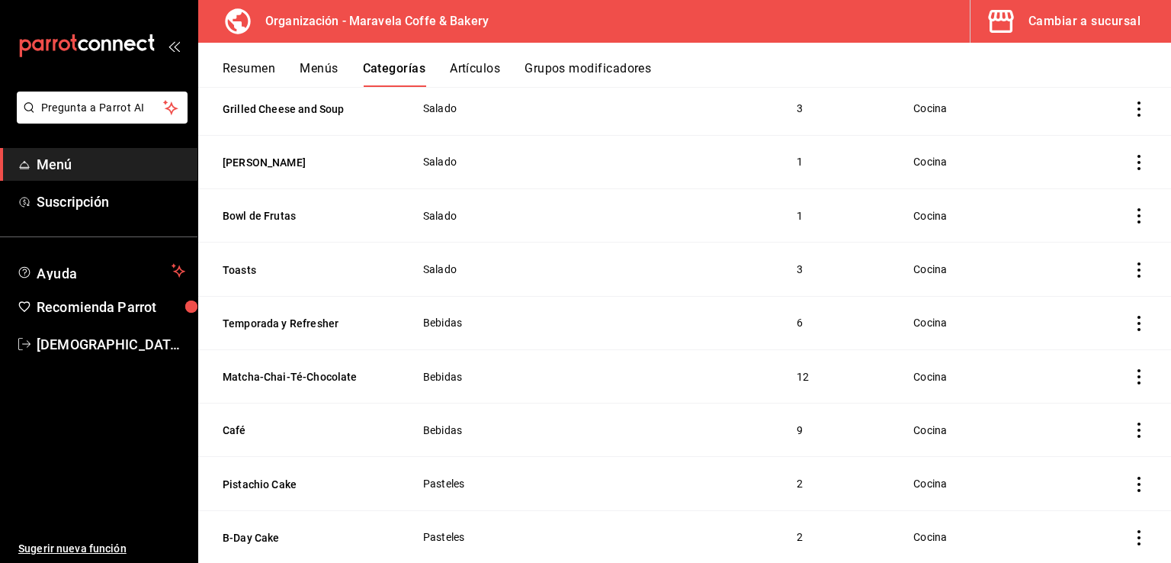
click at [250, 66] on button "Resumen" at bounding box center [249, 74] width 53 height 26
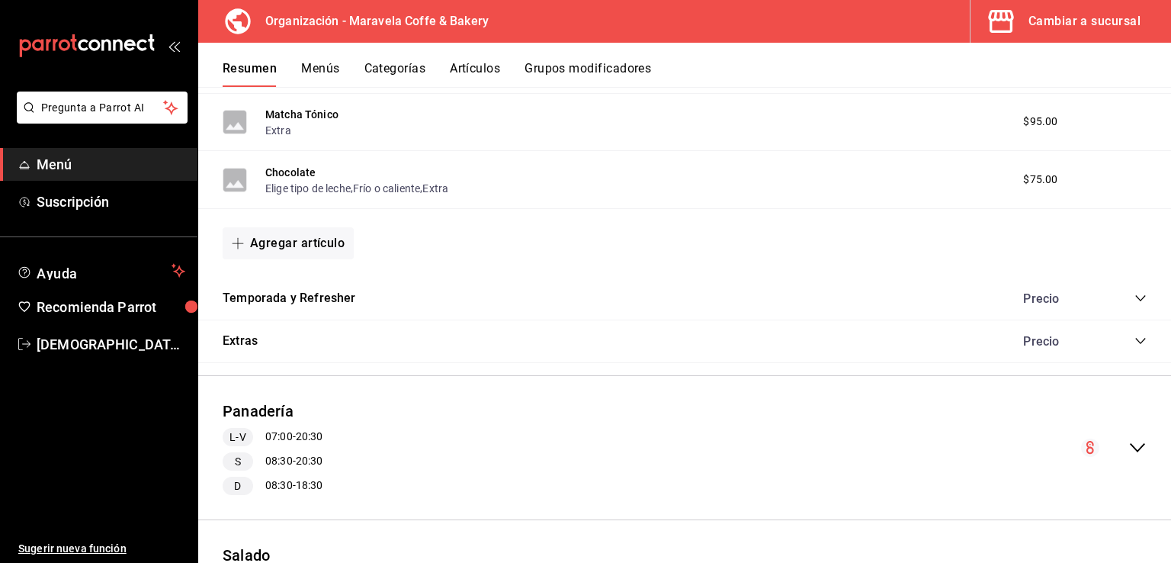
scroll to position [1539, 0]
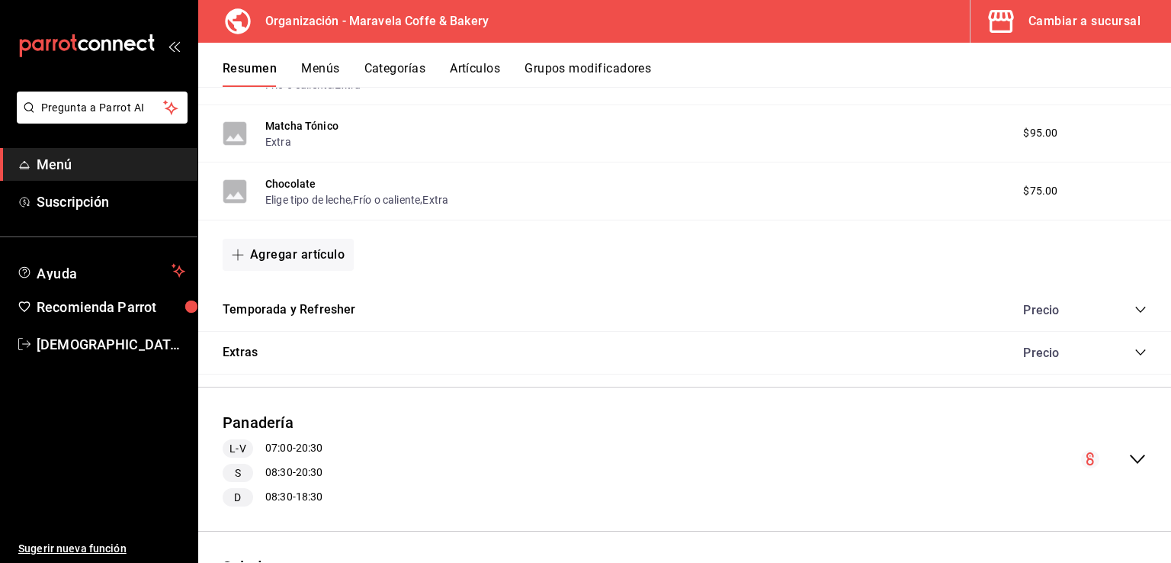
click at [1134, 313] on icon "collapse-category-row" at bounding box center [1140, 309] width 12 height 12
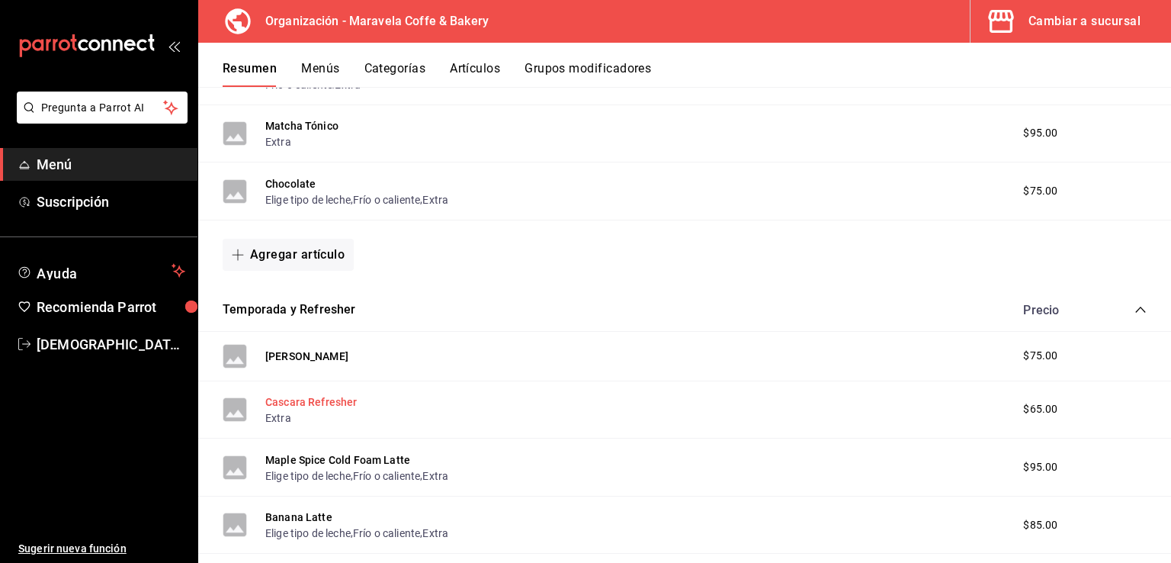
click at [322, 400] on button "Cascara Refresher" at bounding box center [311, 401] width 92 height 15
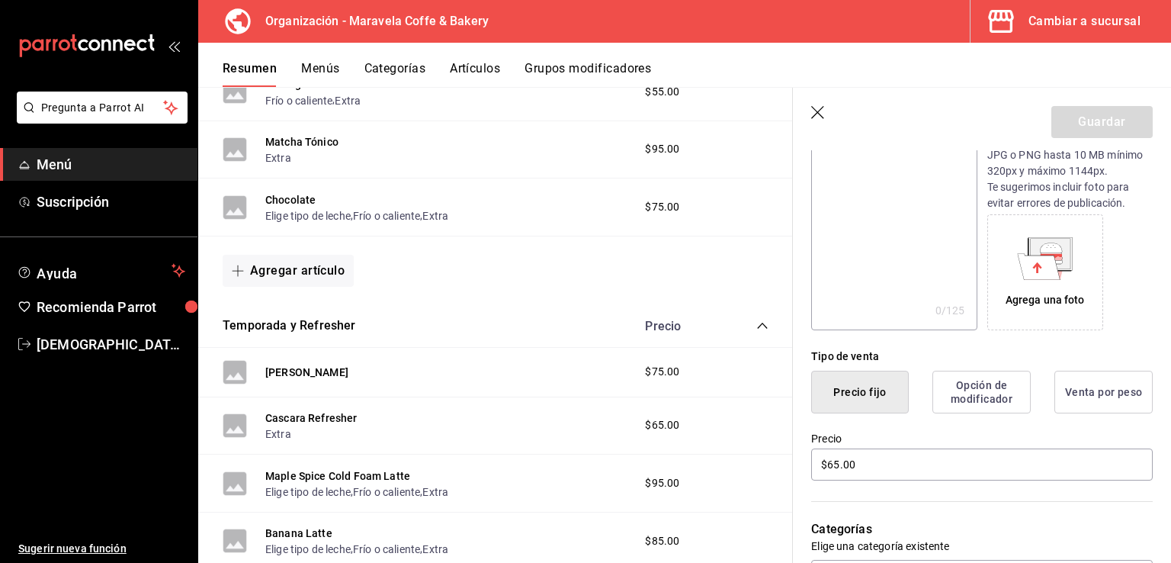
drag, startPoint x: 948, startPoint y: 376, endPoint x: 964, endPoint y: 410, distance: 37.5
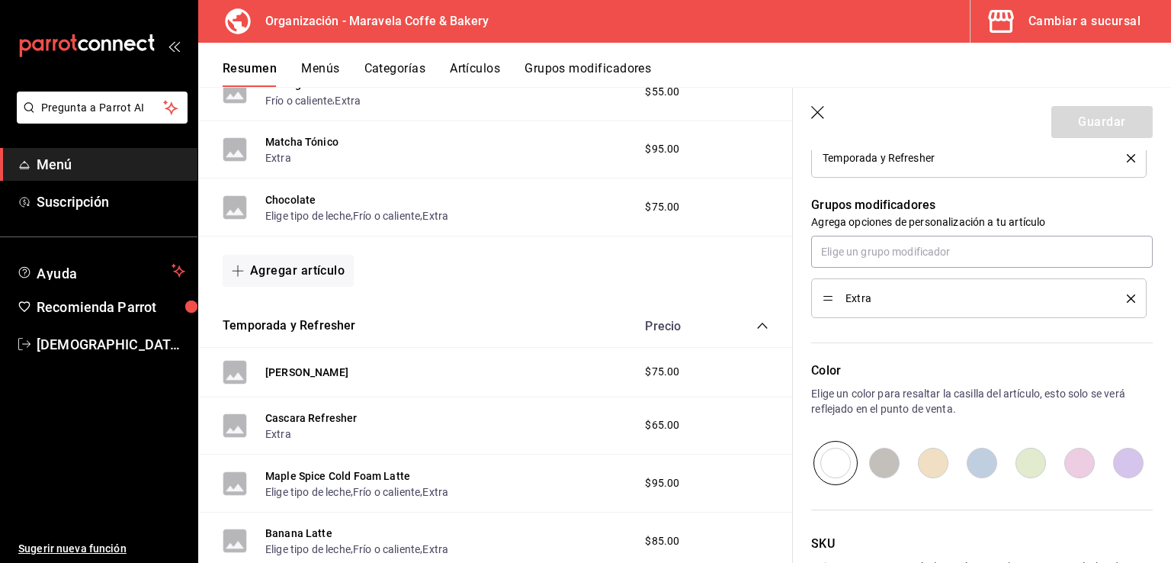
scroll to position [510, 0]
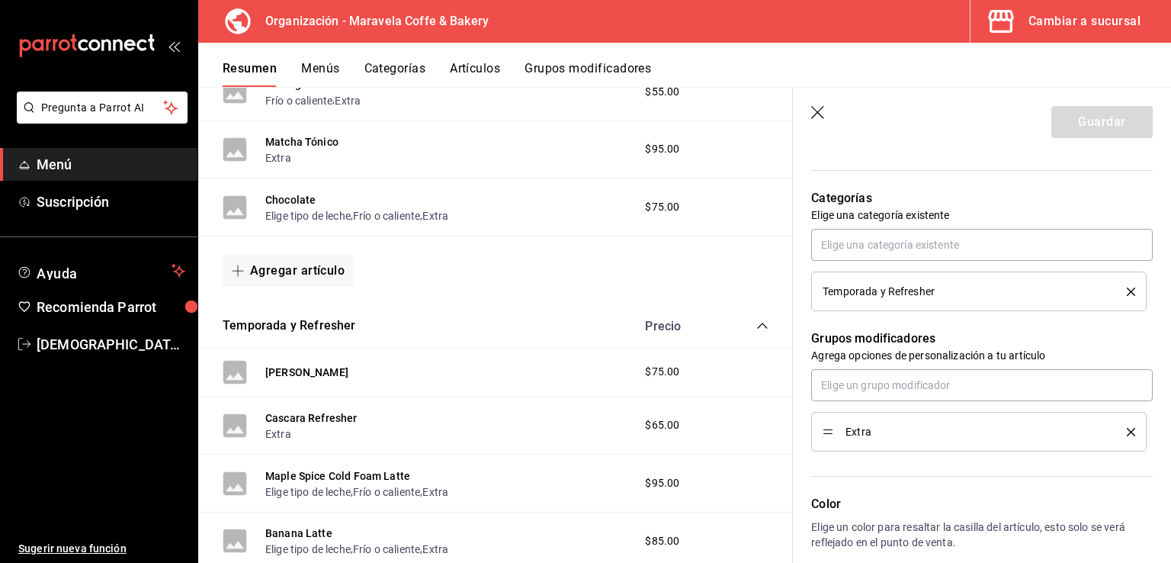
click at [473, 64] on button "Artículos" at bounding box center [475, 74] width 50 height 26
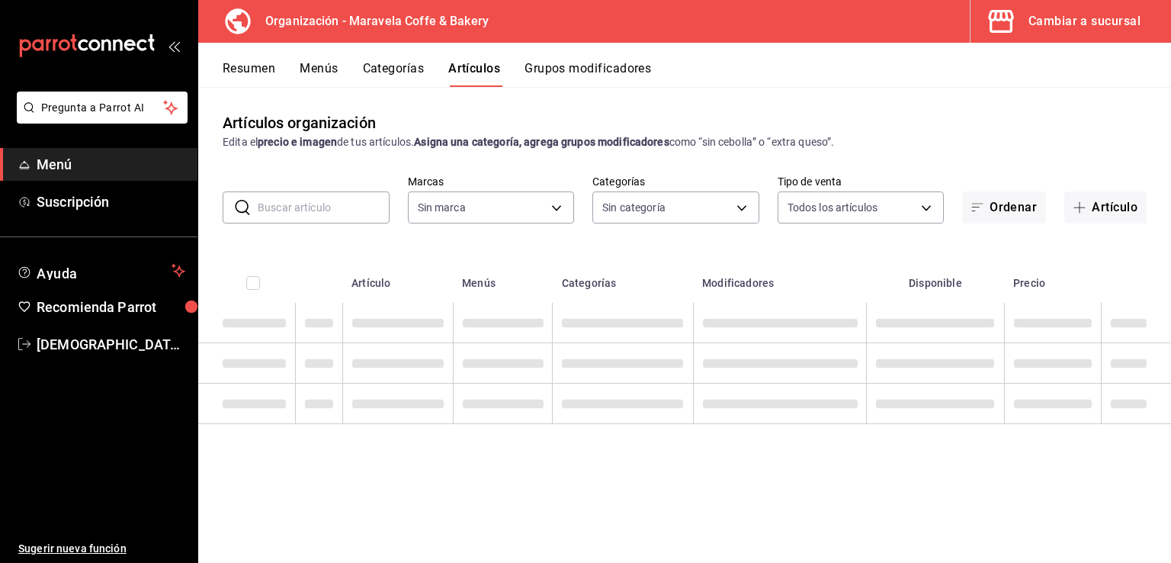
type input "b0fe70b4-93d0-4b6d-a9b2-3c5ba78bffbc"
click at [332, 210] on input "text" at bounding box center [324, 207] width 132 height 30
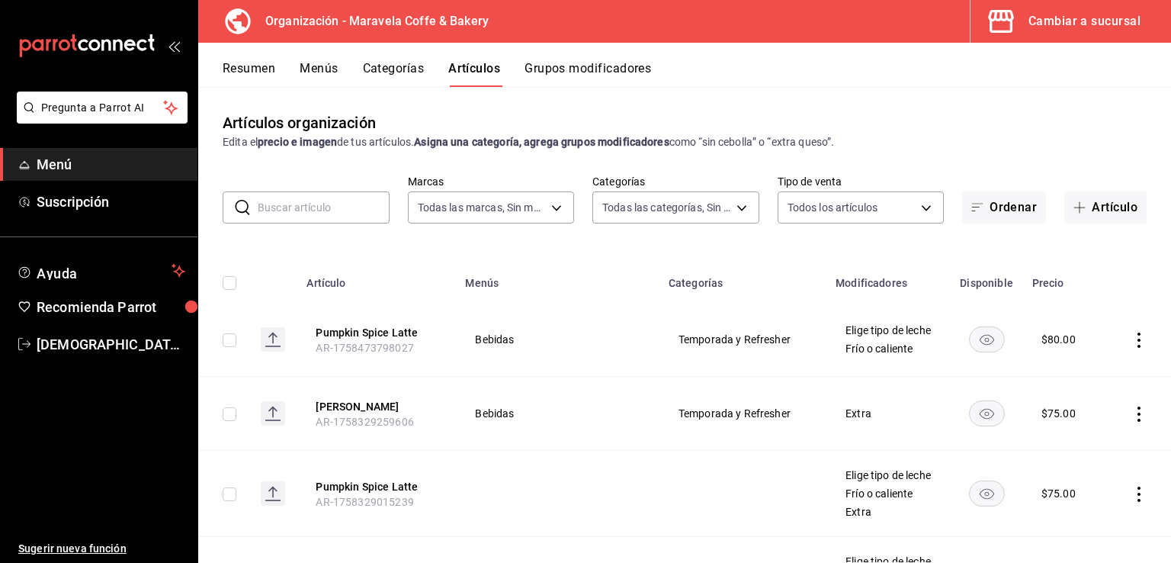
type input "37c2c364-e127-44d7-9440-5a344c487a2e,99057cb7-b4fa-4cfe-8616-329393bd8eed,98553…"
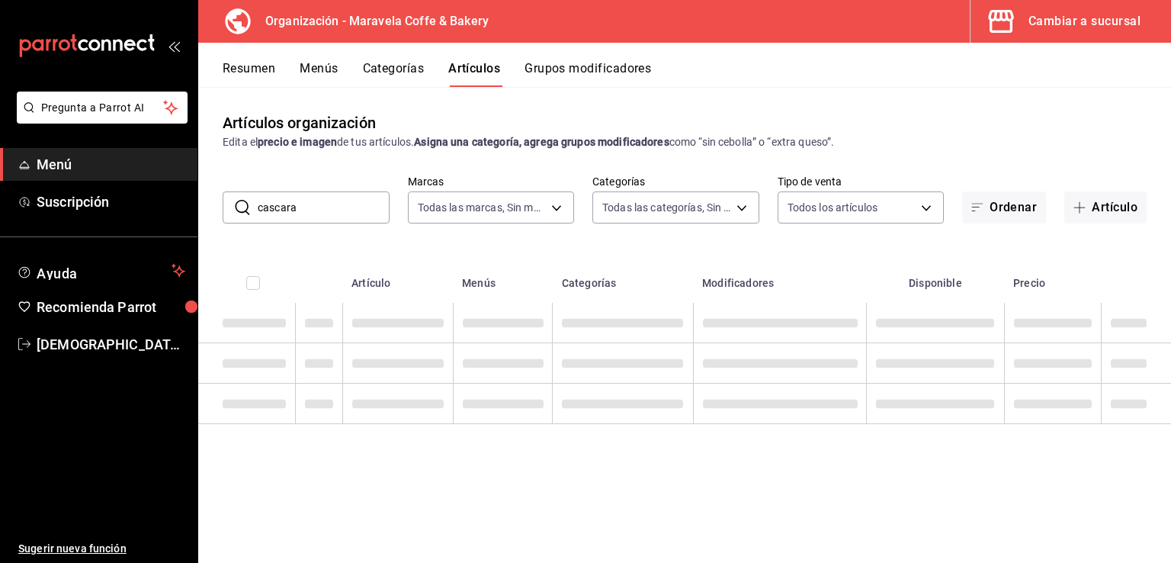
type input "cascara"
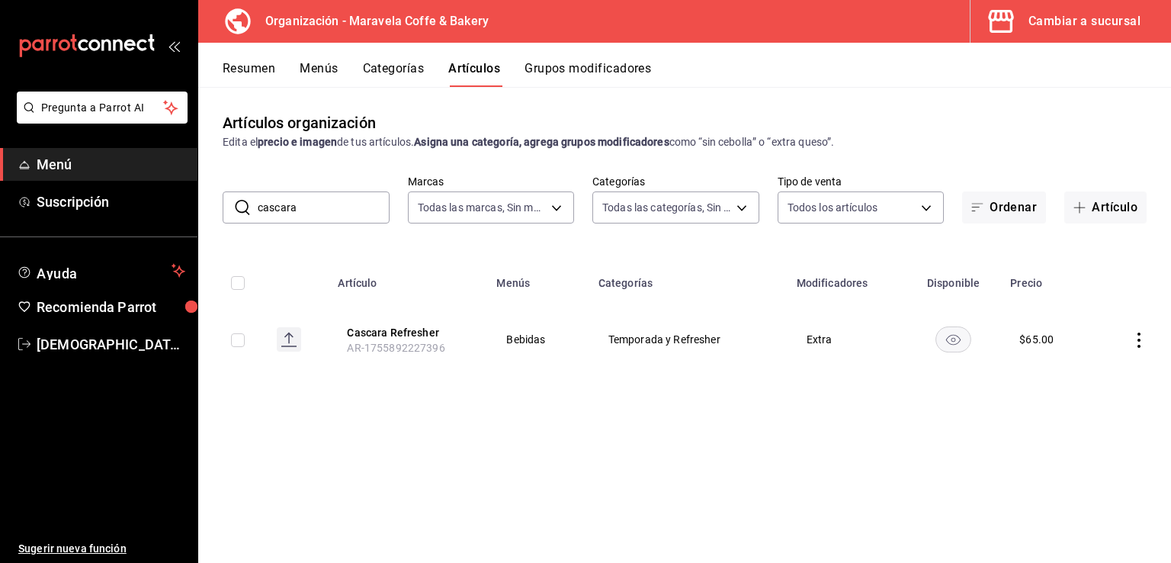
click at [238, 339] on input "checkbox" at bounding box center [238, 340] width 14 height 14
checkbox input "true"
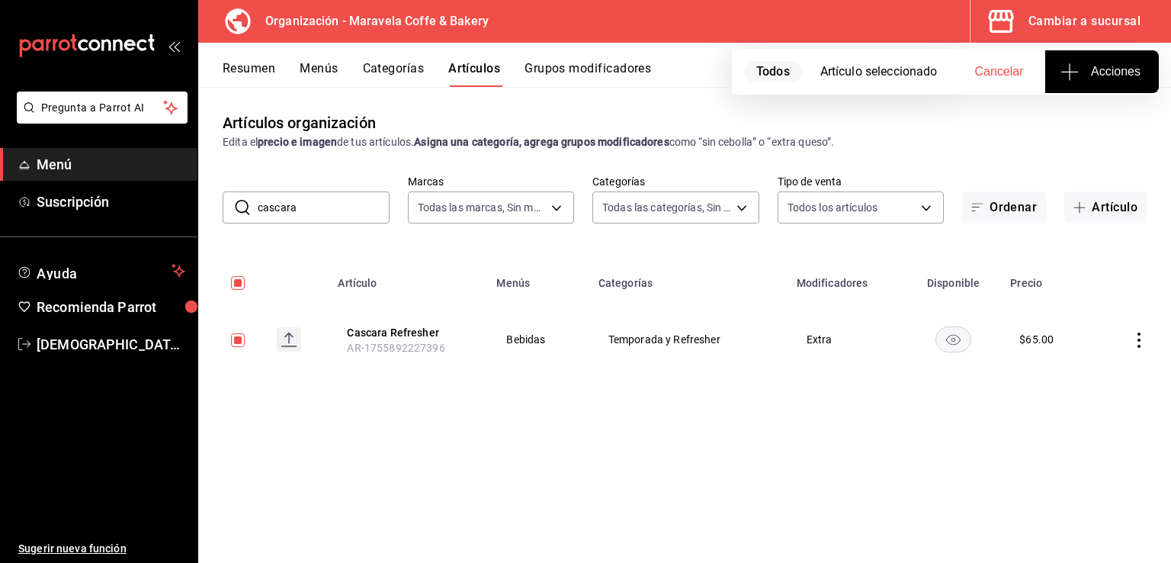
click at [1142, 347] on icon "actions" at bounding box center [1138, 339] width 15 height 15
click at [1088, 443] on span "Eliminar" at bounding box center [1092, 438] width 39 height 12
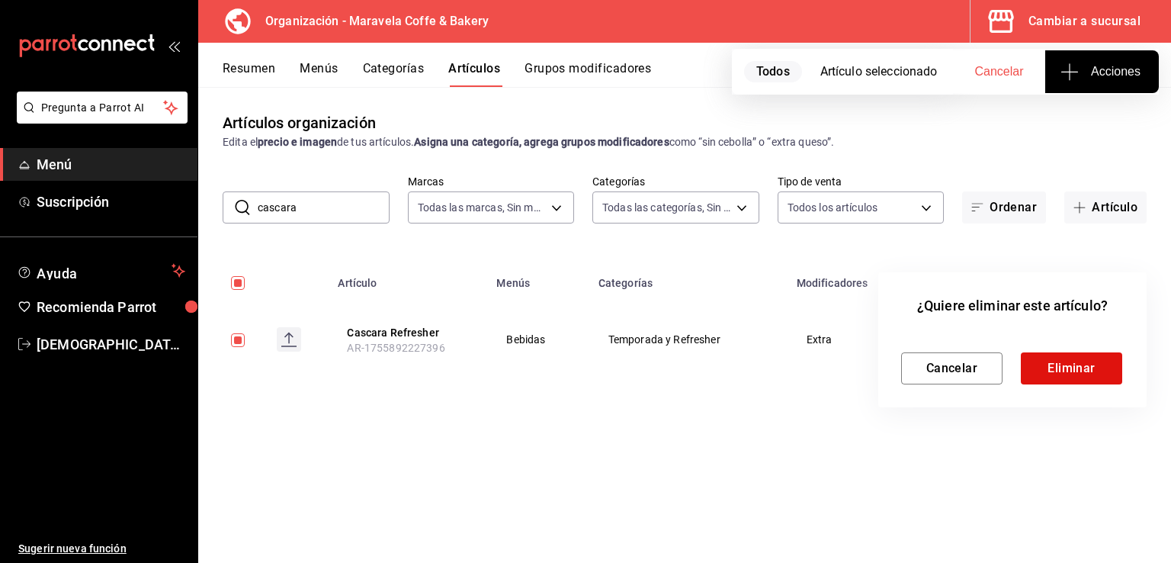
click at [236, 280] on div at bounding box center [585, 281] width 1171 height 563
click at [235, 280] on div at bounding box center [585, 281] width 1171 height 563
click at [925, 363] on button "Cancelar" at bounding box center [951, 368] width 101 height 32
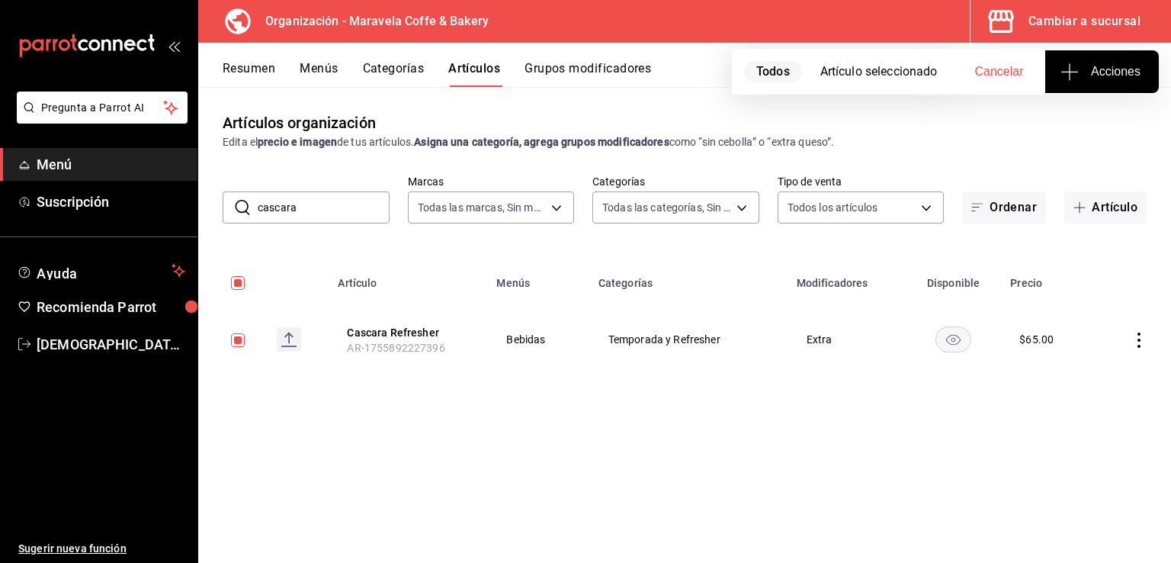
click at [233, 285] on input "checkbox" at bounding box center [238, 283] width 14 height 14
checkbox input "false"
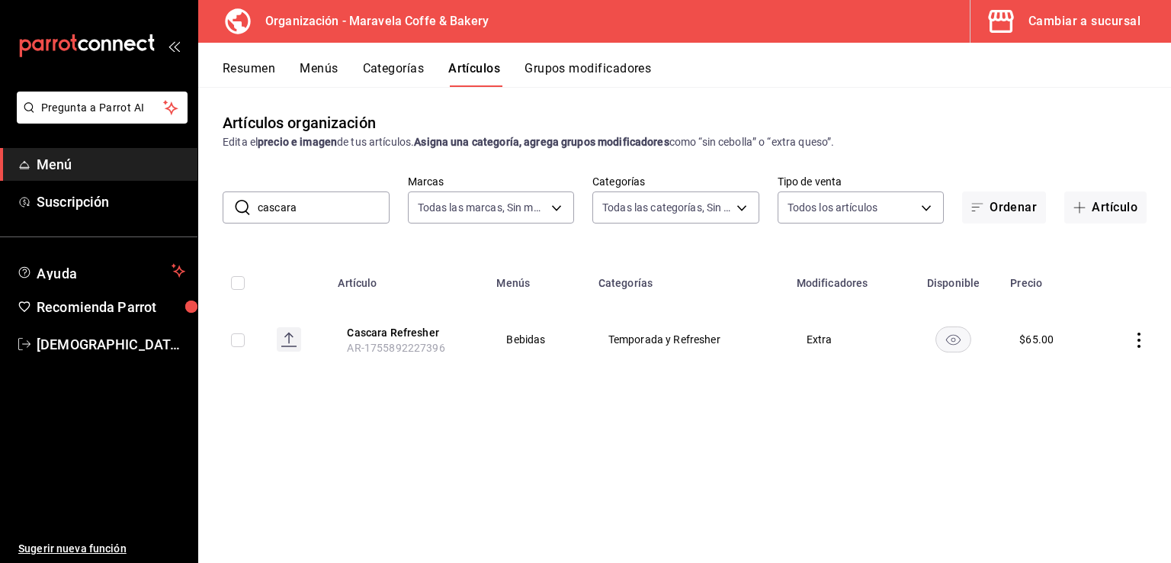
click at [1134, 343] on icon "actions" at bounding box center [1138, 339] width 15 height 15
click at [1095, 437] on span "Eliminar" at bounding box center [1092, 438] width 39 height 12
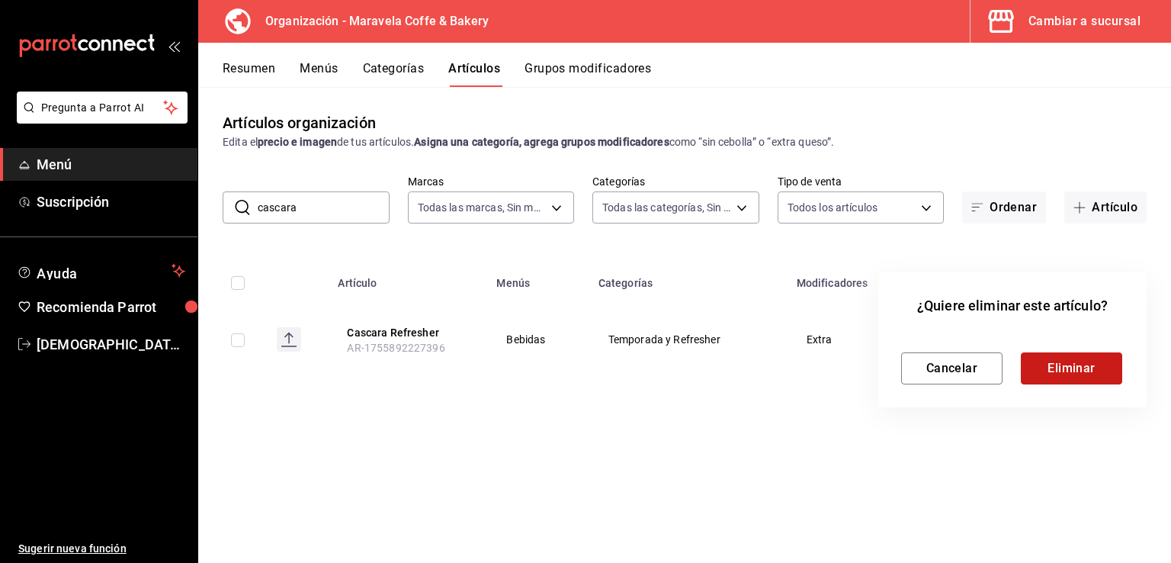
click at [1085, 370] on button "Eliminar" at bounding box center [1071, 368] width 101 height 32
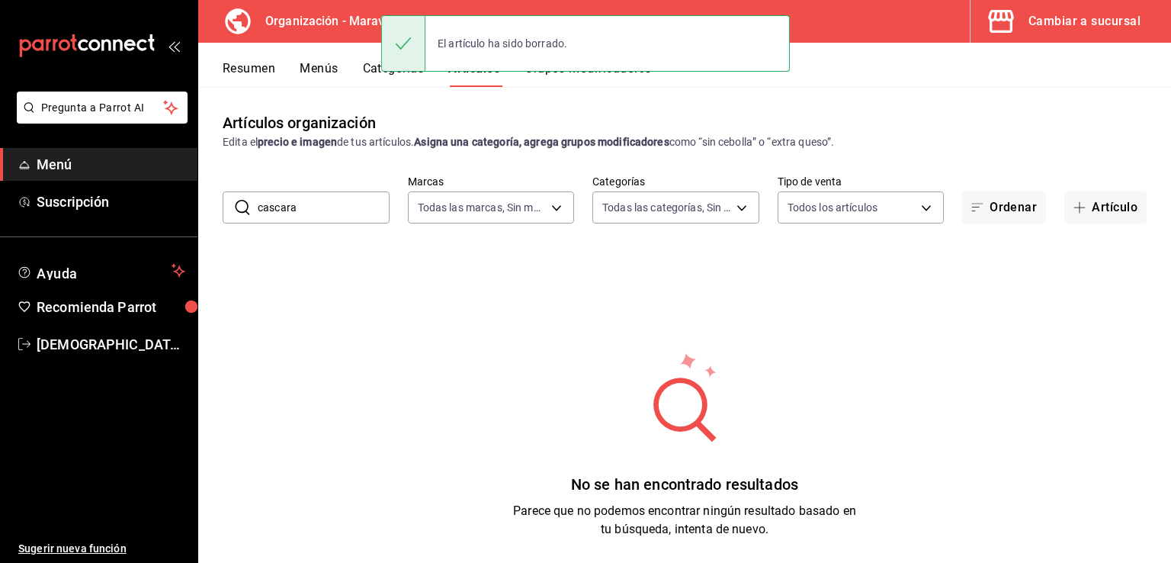
click at [328, 76] on button "Menús" at bounding box center [319, 74] width 38 height 26
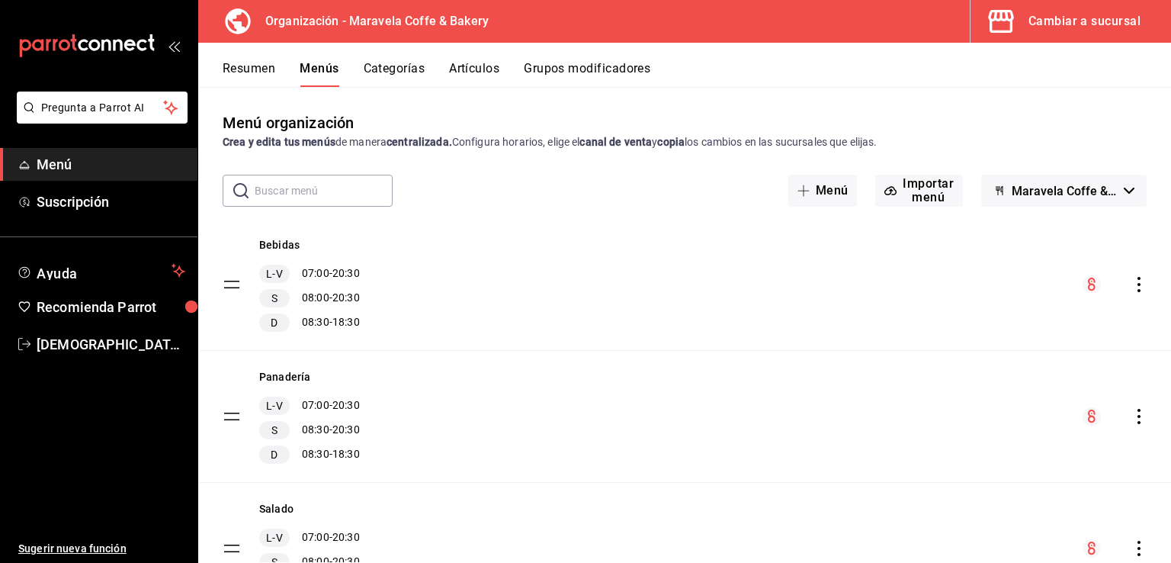
click at [1131, 277] on icon "actions" at bounding box center [1138, 284] width 15 height 15
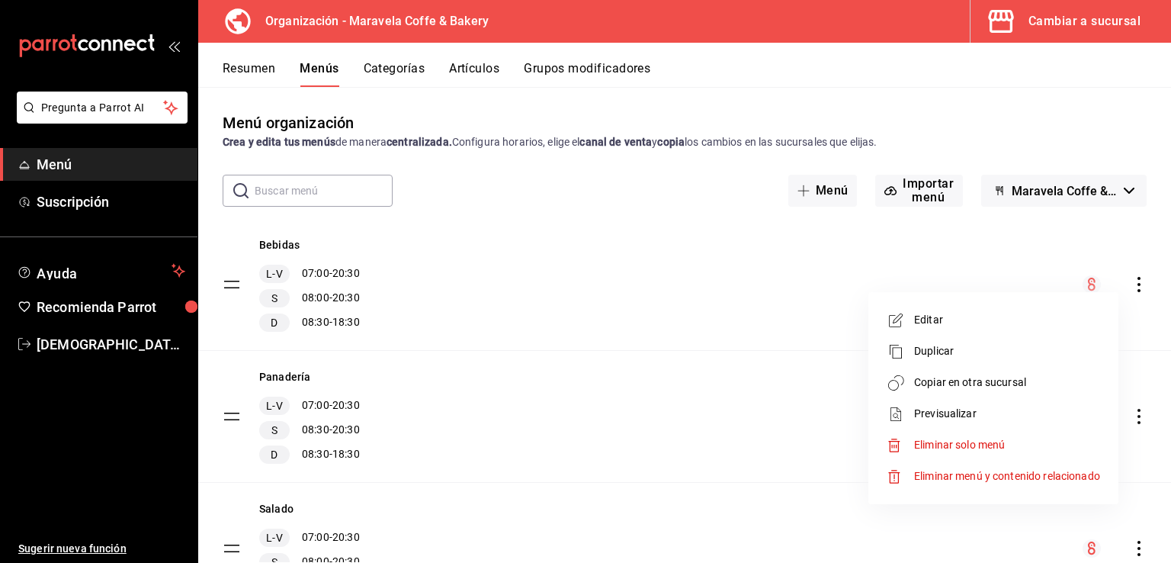
click at [976, 388] on span "Copiar en otra sucursal" at bounding box center [1007, 382] width 186 height 16
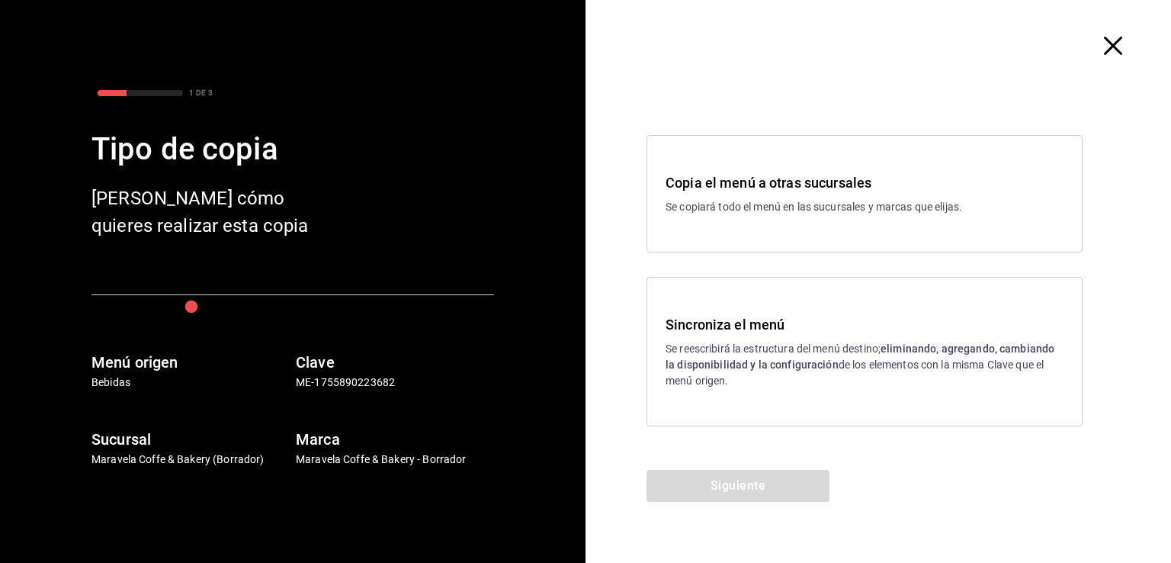
click at [839, 355] on p "Se reescribirá la estructura del menú destino; eliminando, agregando, cambiando…" at bounding box center [865, 365] width 398 height 48
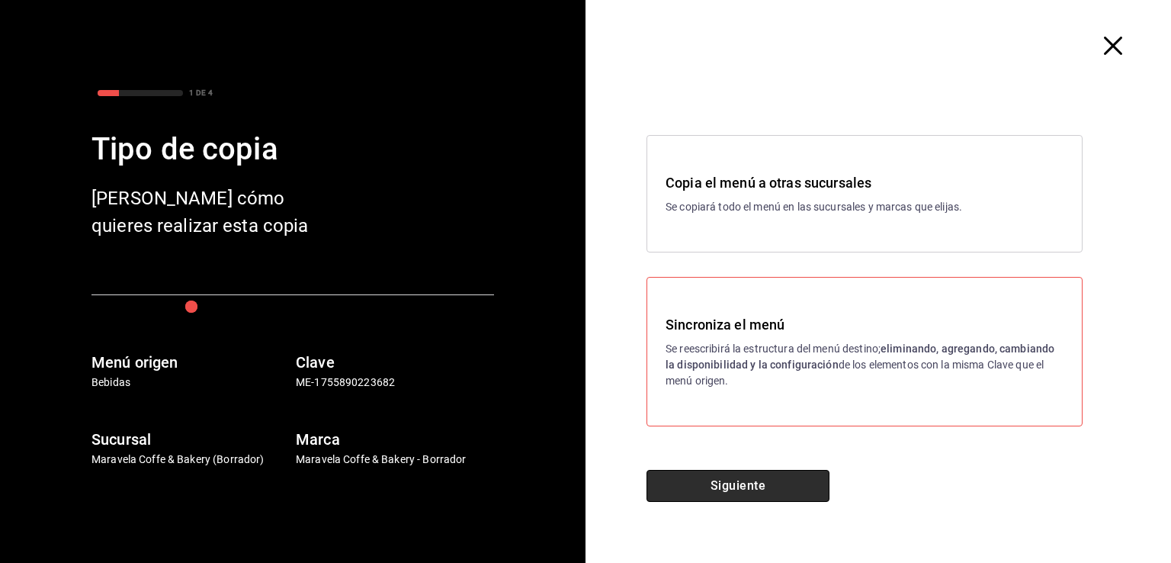
click at [745, 474] on button "Siguiente" at bounding box center [738, 486] width 183 height 32
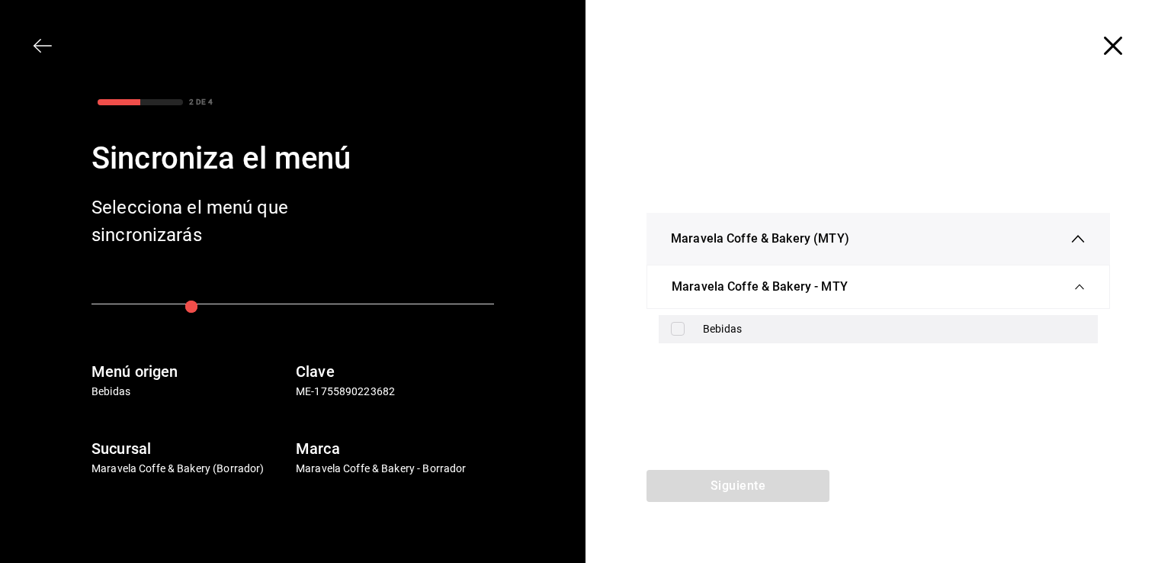
click at [678, 328] on input "checkbox" at bounding box center [678, 329] width 14 height 14
checkbox input "true"
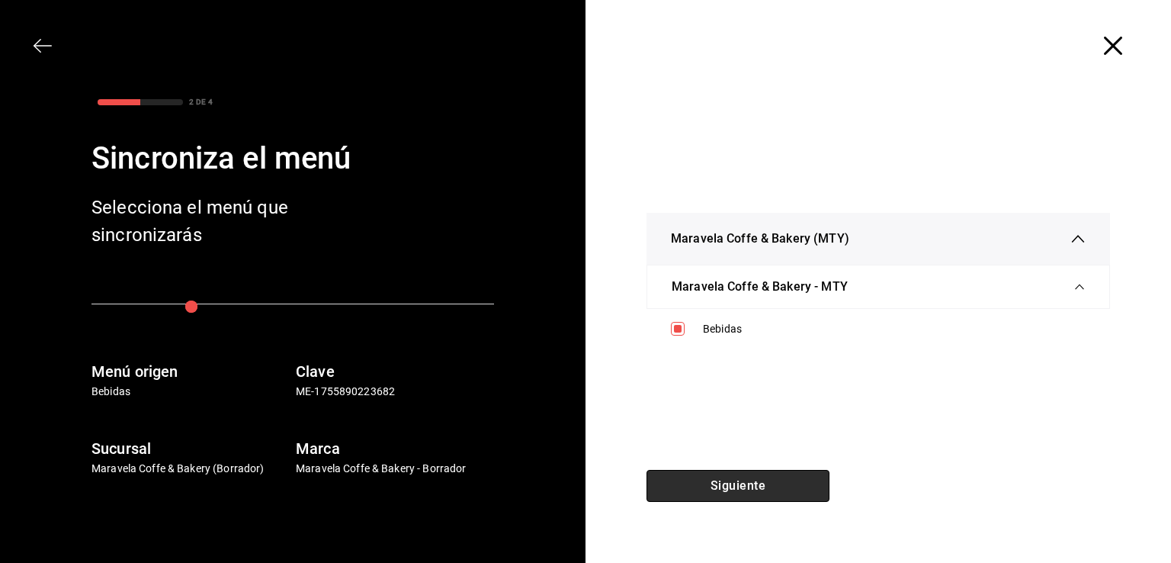
click at [732, 490] on button "Siguiente" at bounding box center [738, 486] width 183 height 32
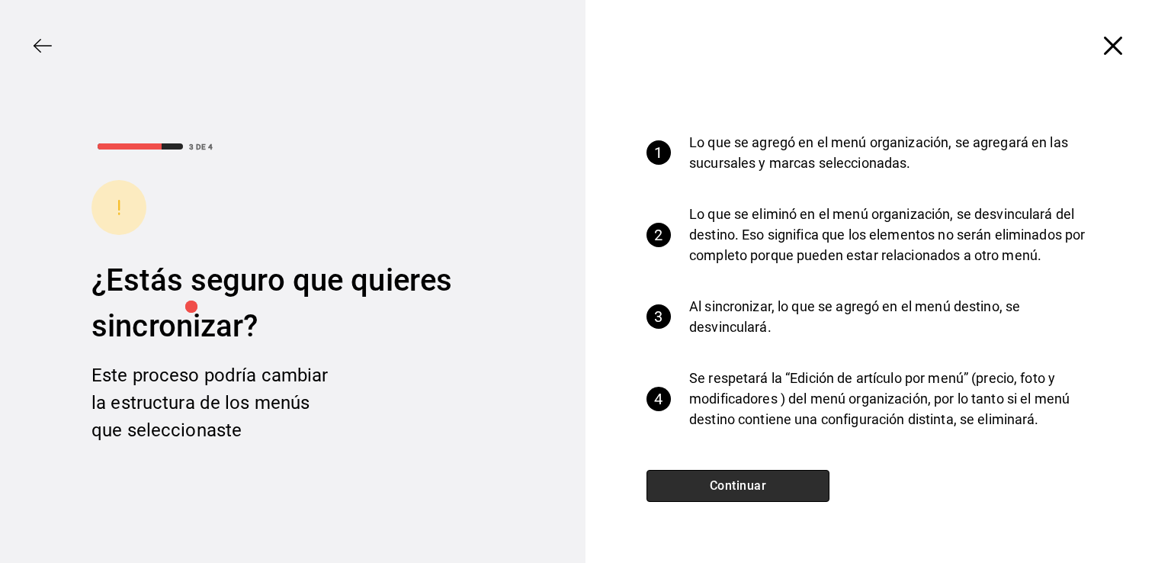
click at [732, 490] on button "Continuar" at bounding box center [738, 486] width 183 height 32
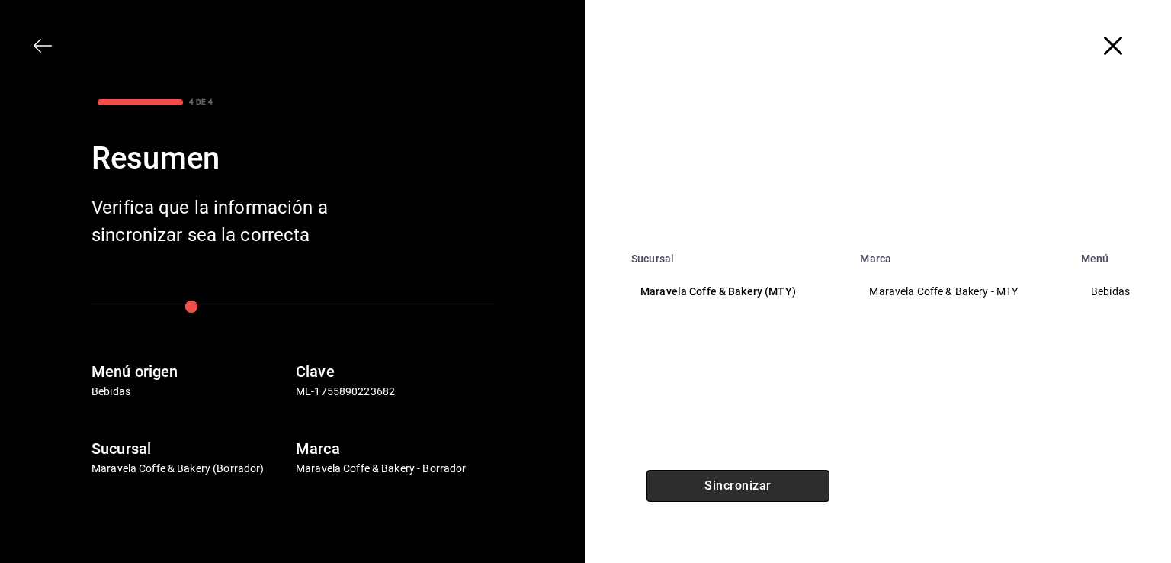
click at [732, 490] on button "Sincronizar" at bounding box center [738, 486] width 183 height 32
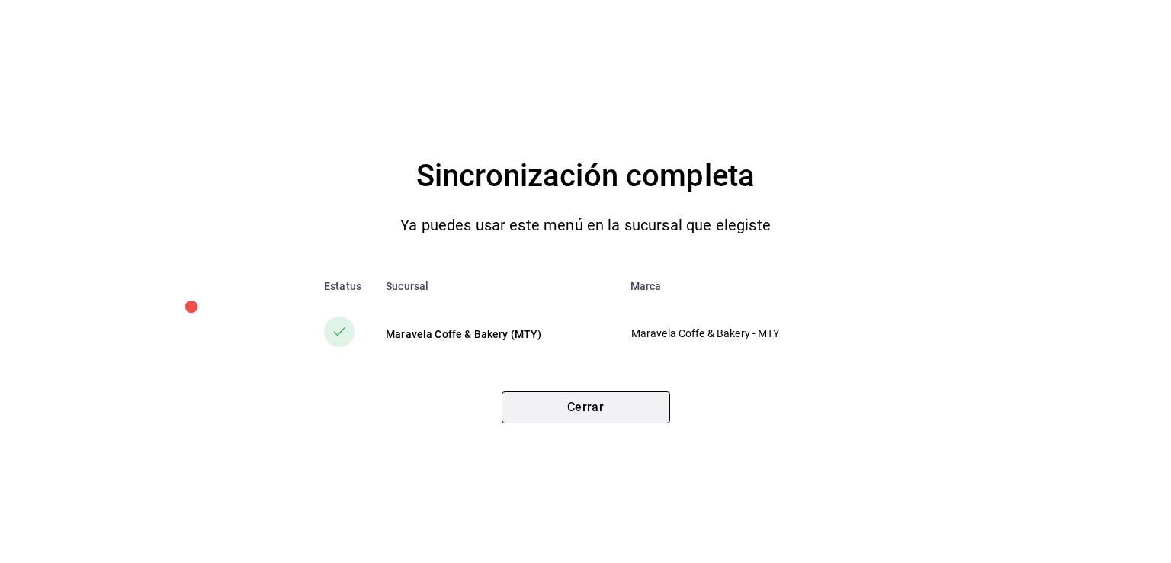
click at [589, 396] on button "Cerrar" at bounding box center [586, 407] width 168 height 32
